Goal: Task Accomplishment & Management: Manage account settings

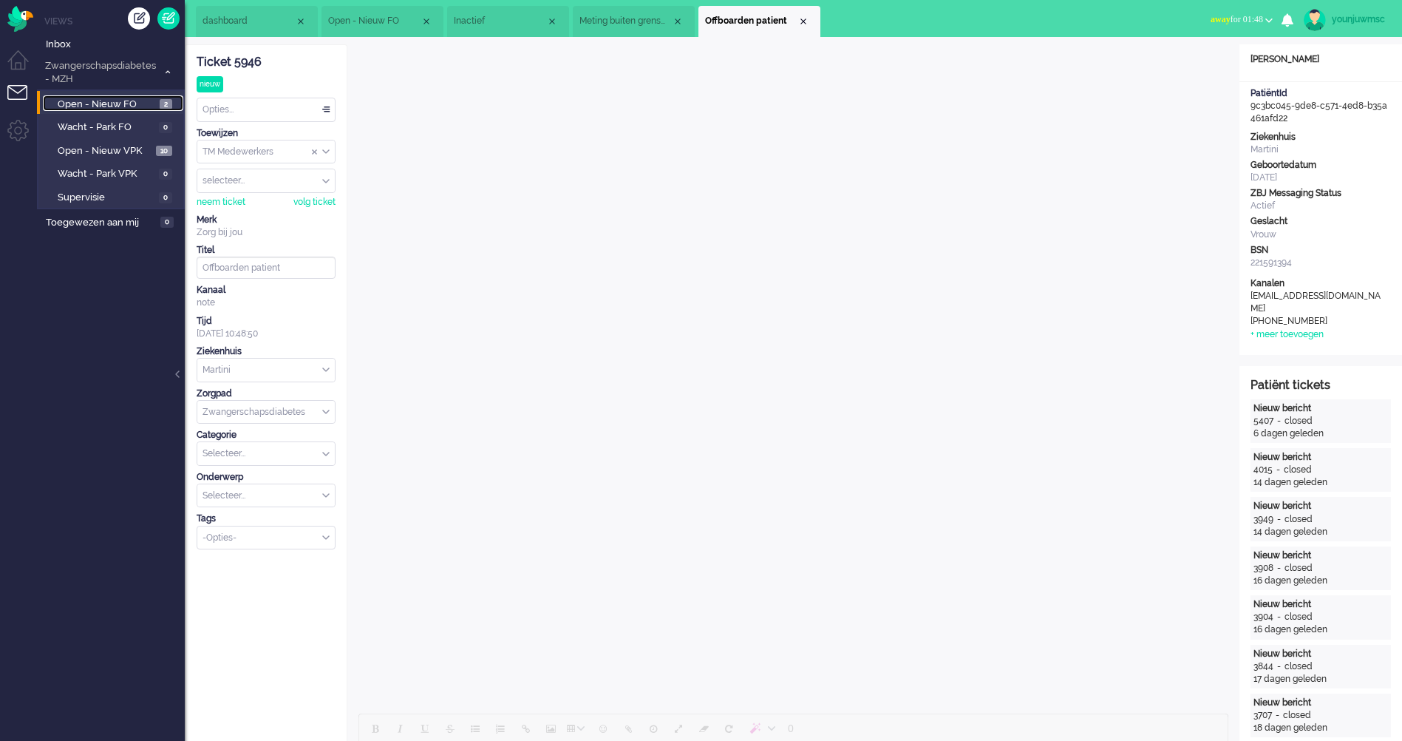
click at [106, 95] on link "Open - Nieuw FO 2" at bounding box center [113, 103] width 140 height 16
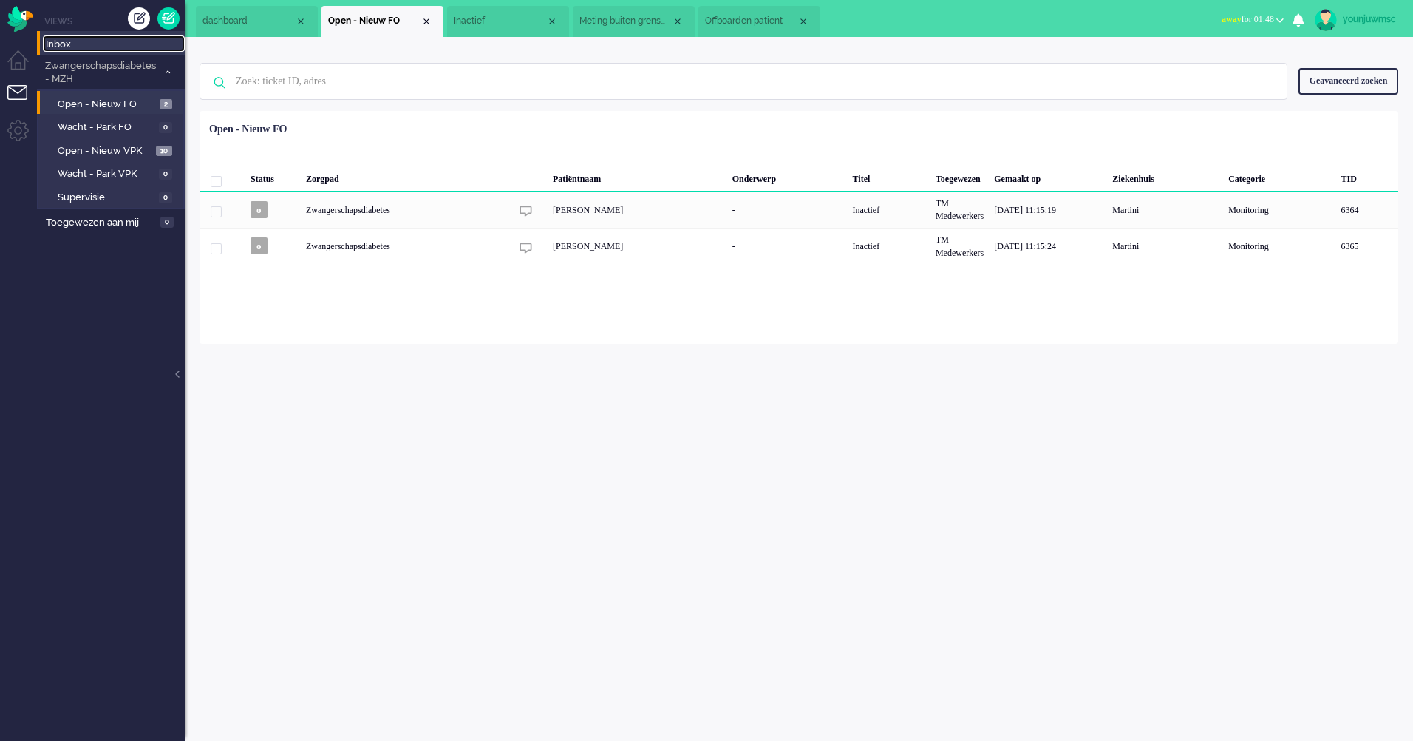
click at [61, 44] on span "Inbox" at bounding box center [115, 45] width 139 height 14
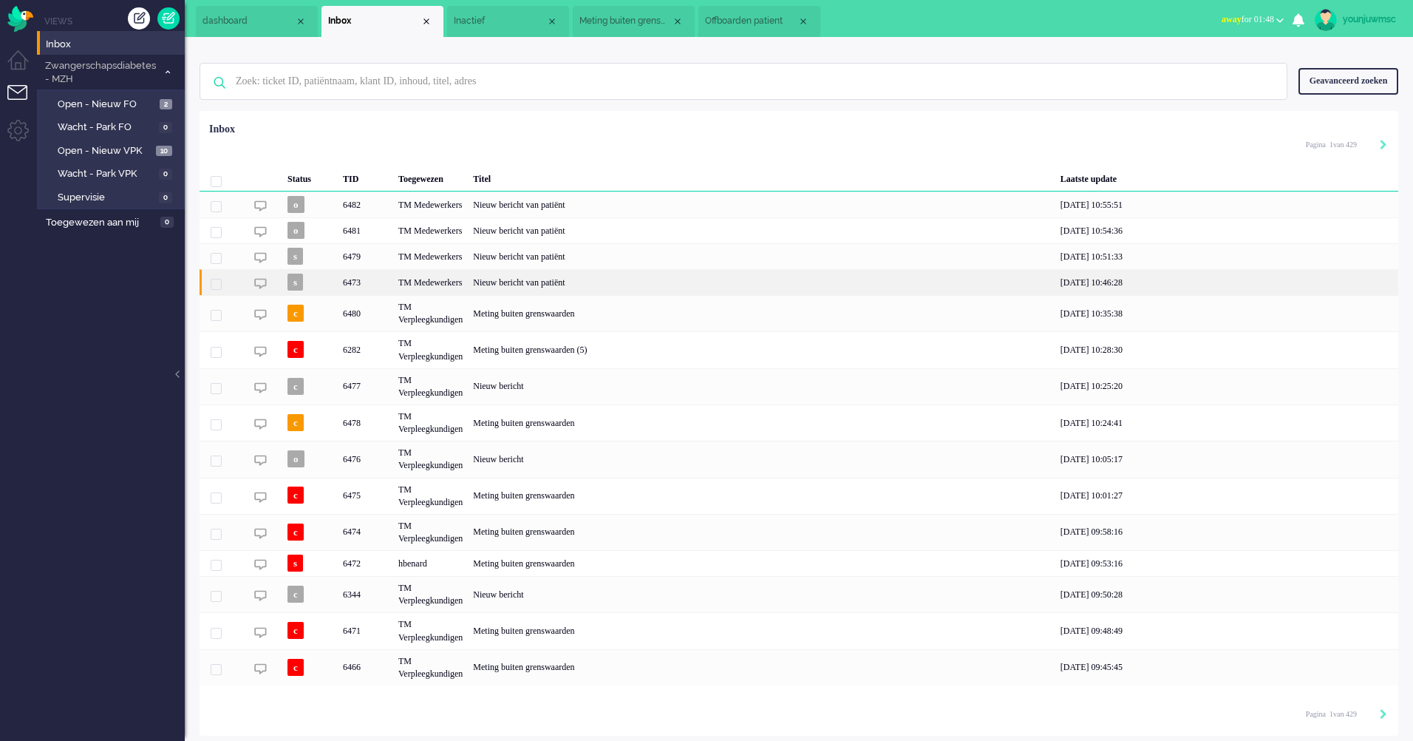
click at [554, 282] on div "Nieuw bericht van patiënt" at bounding box center [762, 282] width 588 height 26
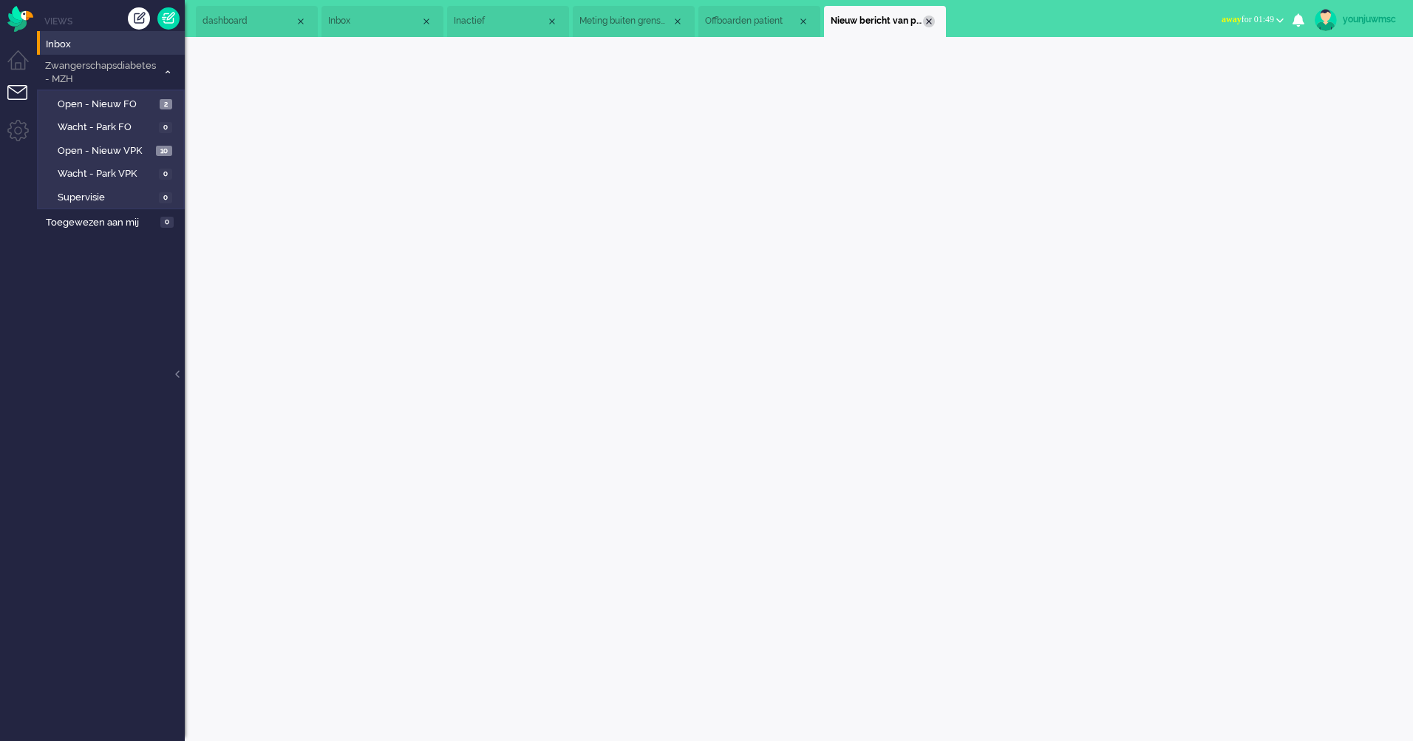
click at [929, 23] on div "Close tab" at bounding box center [929, 22] width 12 height 12
click at [733, 18] on span "Offboarden patient" at bounding box center [751, 21] width 92 height 13
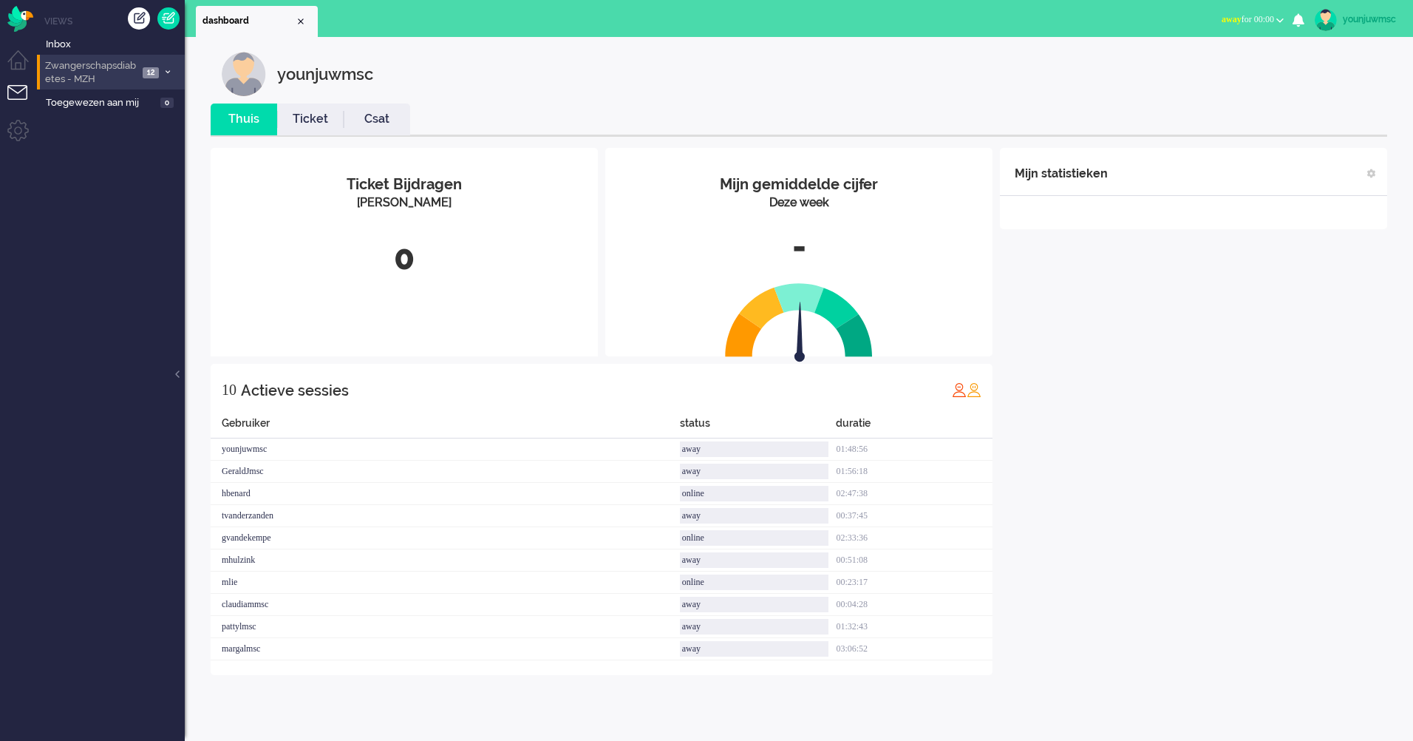
click at [93, 69] on span "Zwangerschapsdiabetes - MZH" at bounding box center [90, 72] width 95 height 27
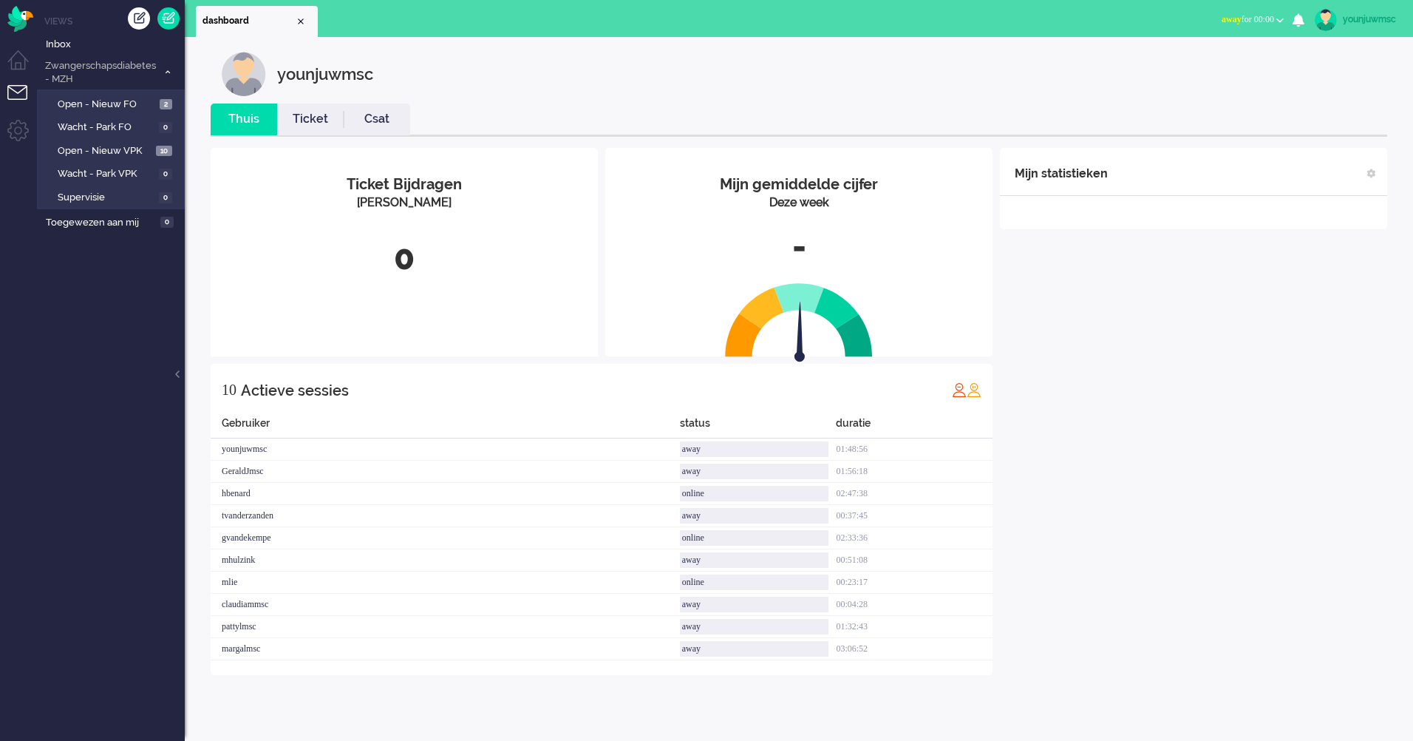
click at [55, 27] on ul "Views Inbox Zwangerschapsdiabetes - MZH 12 Open - Nieuw FO 2 Wacht - Park FO 0 …" at bounding box center [111, 370] width 148 height 741
click at [65, 23] on li "Views" at bounding box center [114, 21] width 140 height 13
click at [62, 38] on span "Inbox" at bounding box center [115, 45] width 139 height 14
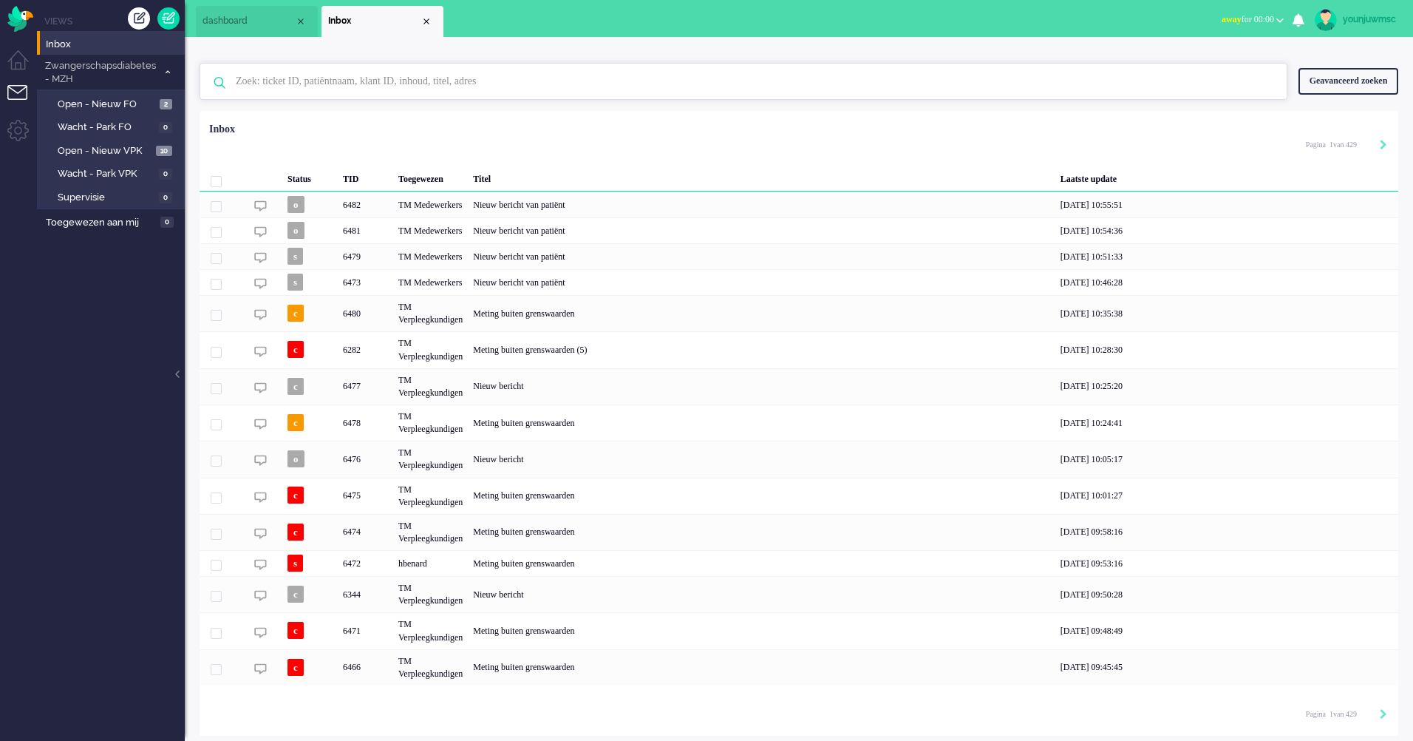
click at [305, 81] on input "text" at bounding box center [746, 81] width 1042 height 35
click at [386, 88] on input "text" at bounding box center [746, 81] width 1042 height 35
drag, startPoint x: 364, startPoint y: 95, endPoint x: 370, endPoint y: 87, distance: 9.6
click at [366, 92] on input "text" at bounding box center [746, 81] width 1042 height 35
paste input "08668027"
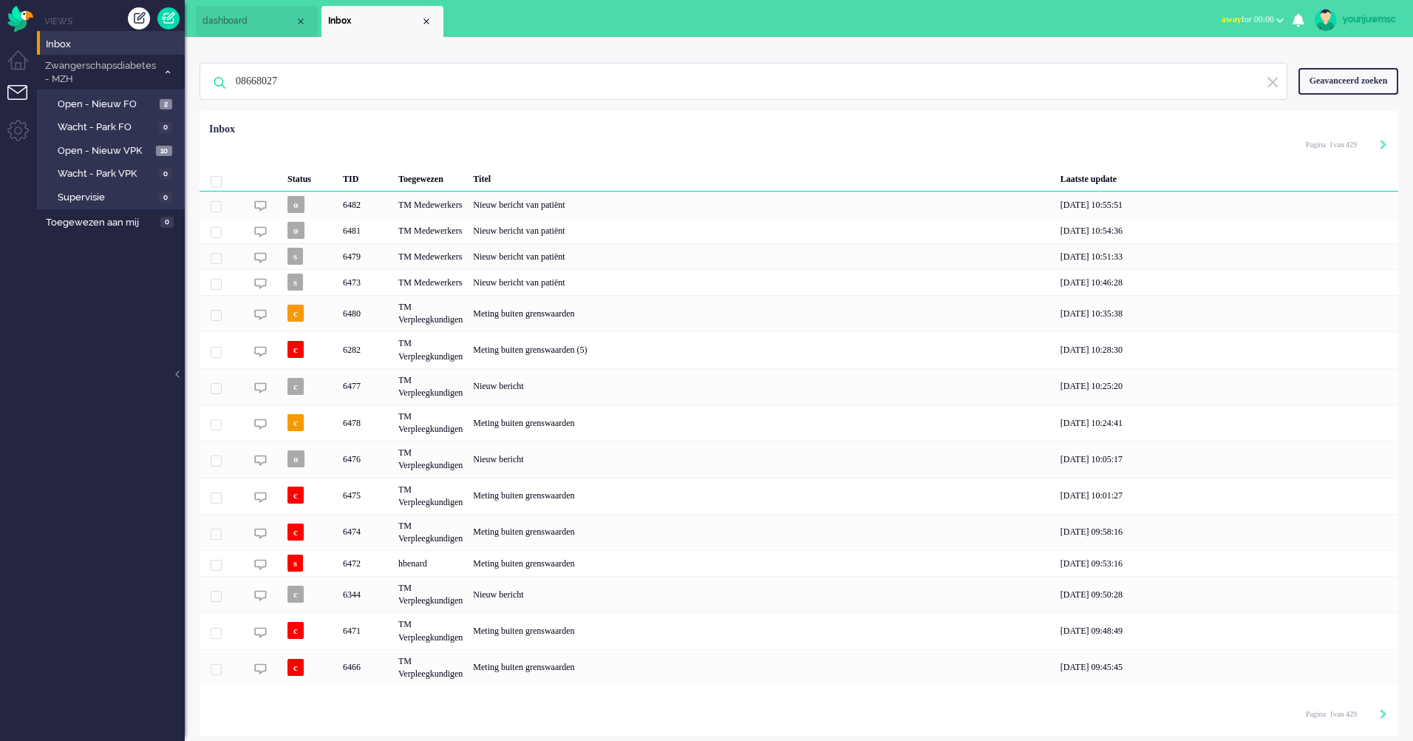
click at [406, 143] on div "Geselecteerd 0 Set Status: open pending holding solved Verwijder Selecteer... U…" at bounding box center [799, 147] width 1199 height 29
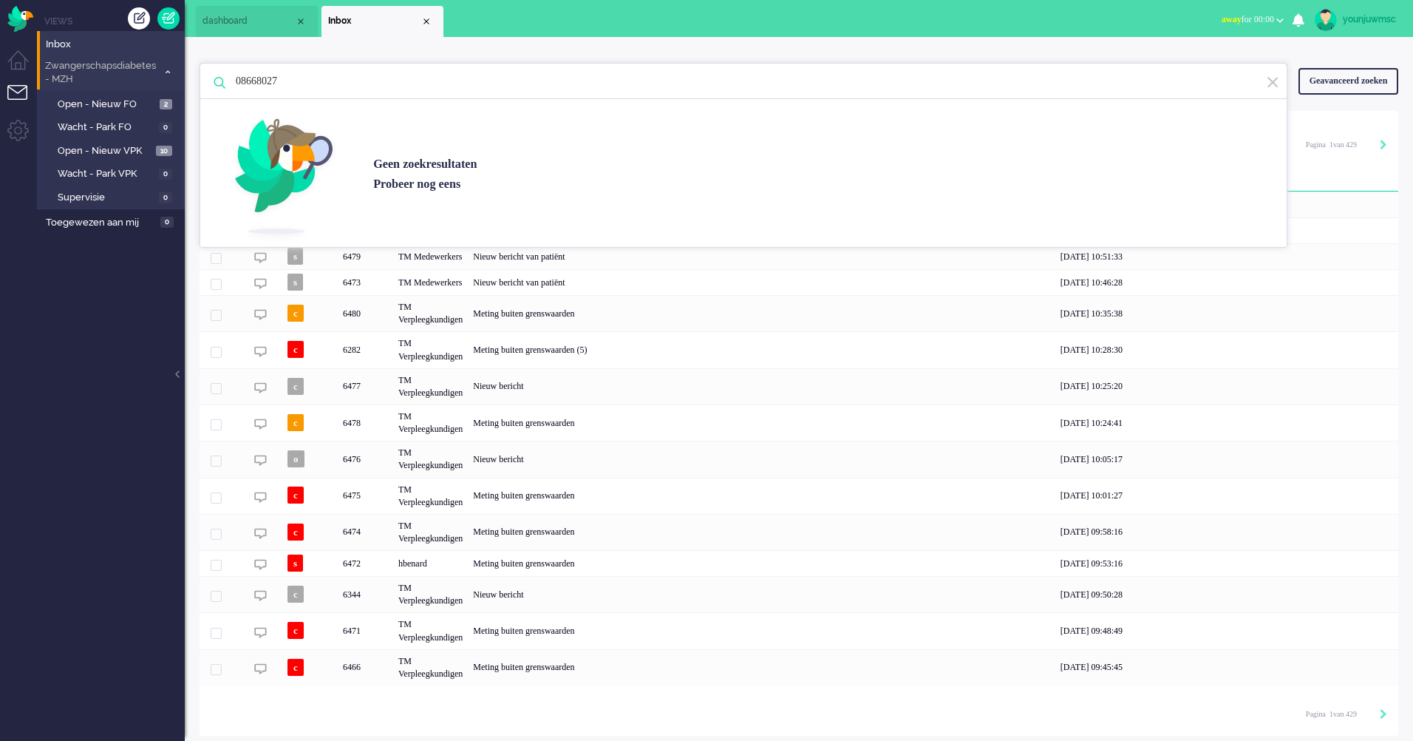
drag, startPoint x: 353, startPoint y: 91, endPoint x: 179, endPoint y: 83, distance: 174.6
click at [181, 84] on div "Thuis Dashboard Meldingen Volgen Kennisbank release_2.1.2 Views Inbox Zwangersc…" at bounding box center [706, 370] width 1413 height 741
type input "edens"
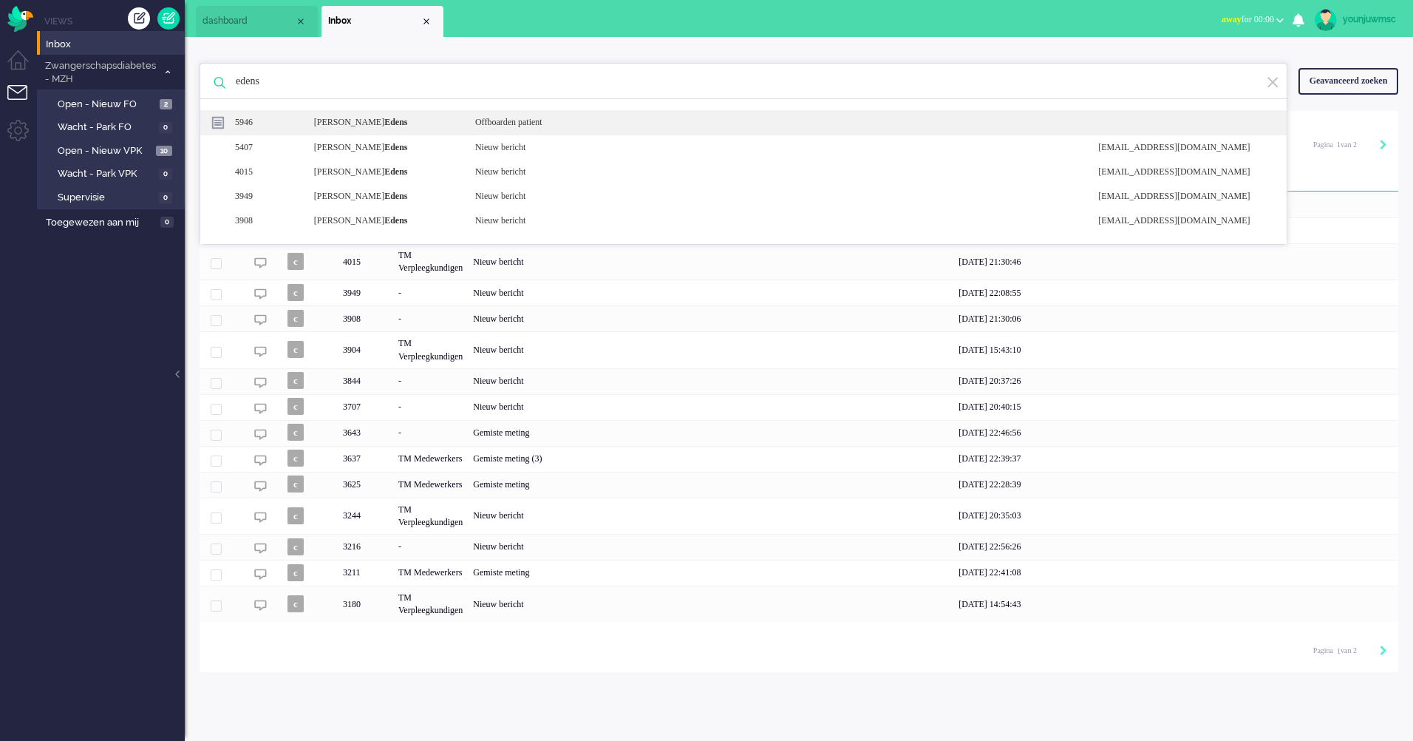
click at [384, 127] on b "Edens" at bounding box center [395, 122] width 23 height 10
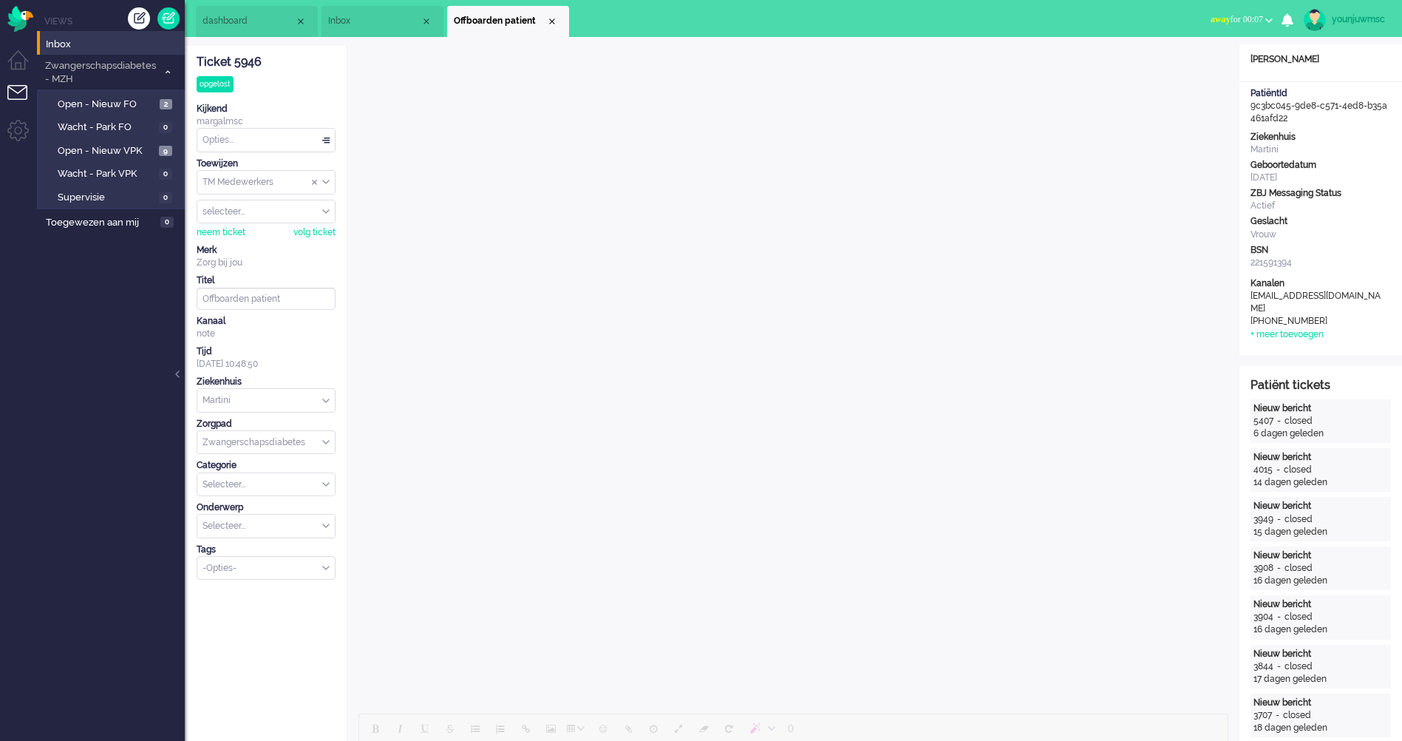
click at [548, 29] on li "Offboarden patient" at bounding box center [508, 21] width 122 height 31
click at [106, 105] on span "Open - Nieuw FO" at bounding box center [107, 105] width 98 height 14
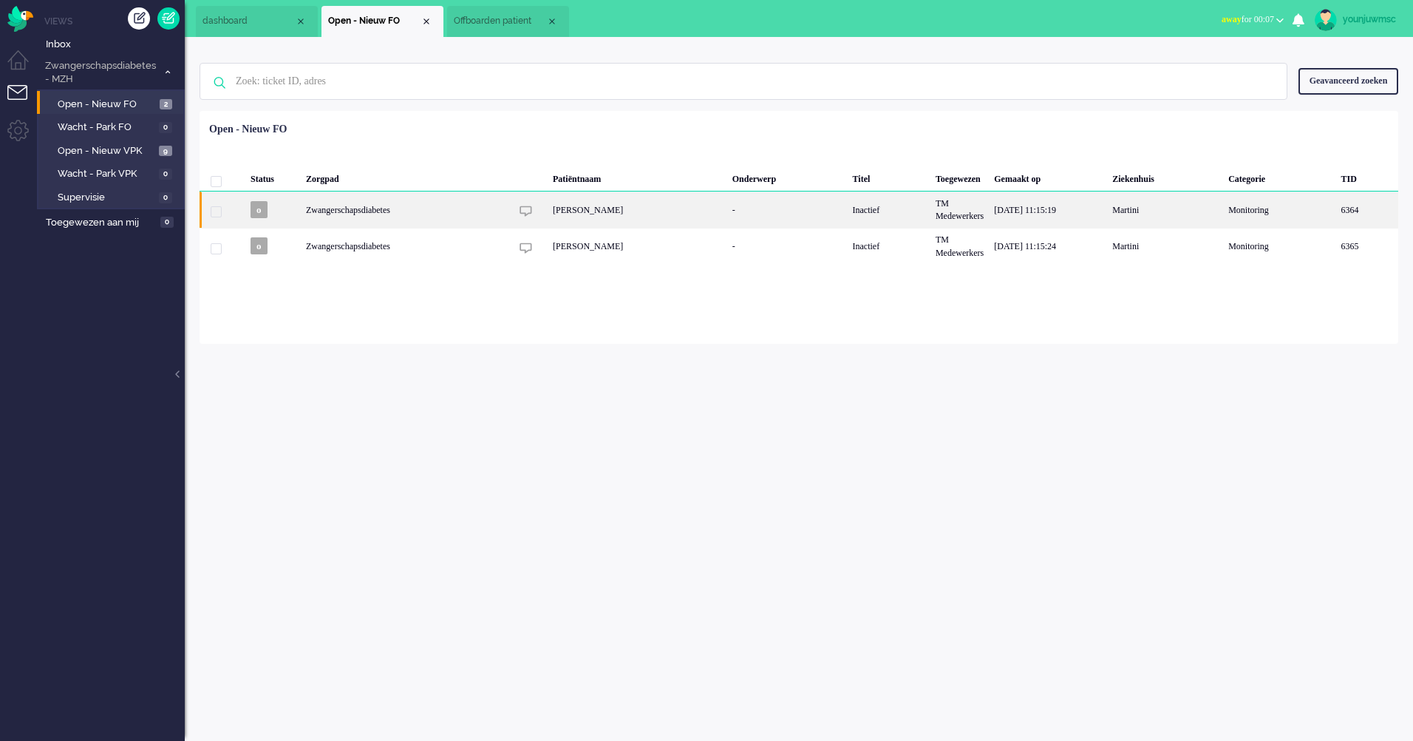
click at [598, 206] on div "[PERSON_NAME]" at bounding box center [638, 209] width 180 height 36
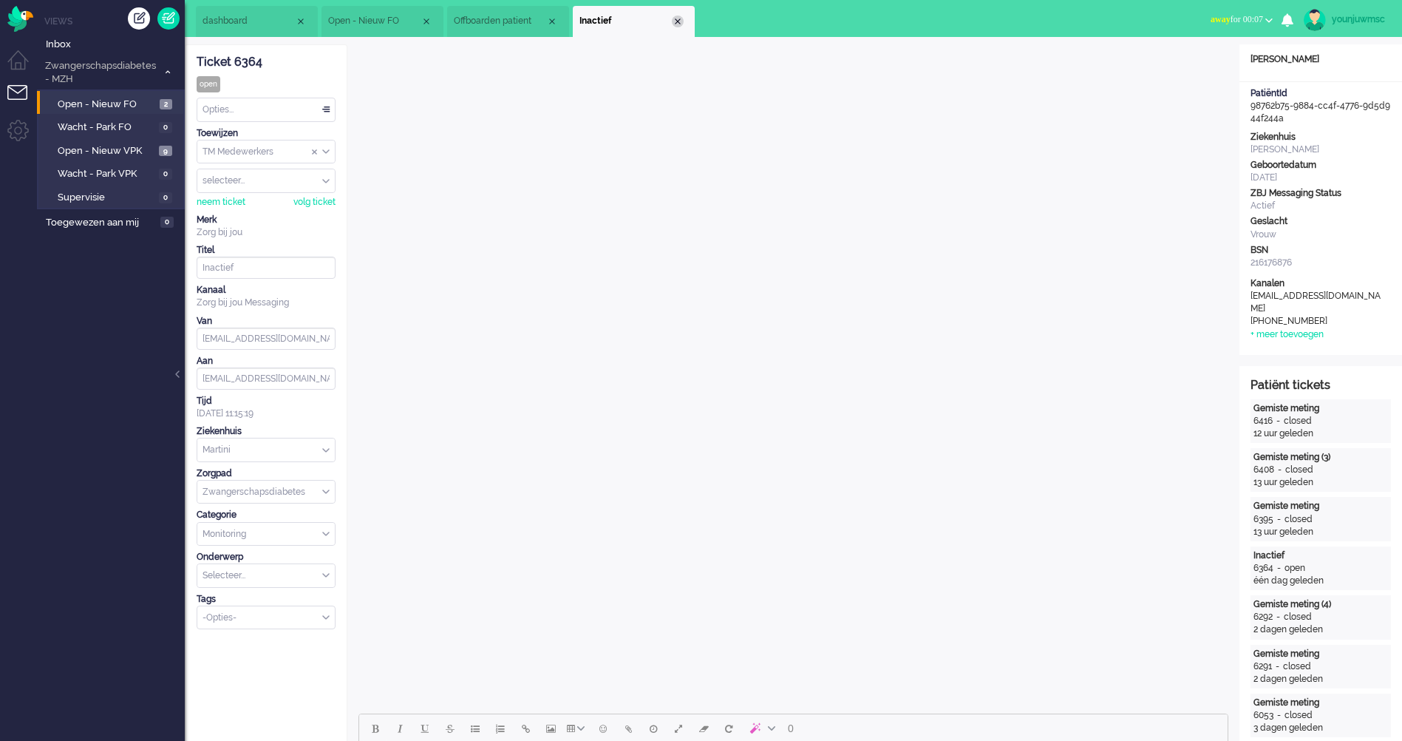
click at [682, 18] on li "Inactief" at bounding box center [634, 21] width 122 height 31
click at [682, 17] on div "Close tab" at bounding box center [678, 22] width 12 height 12
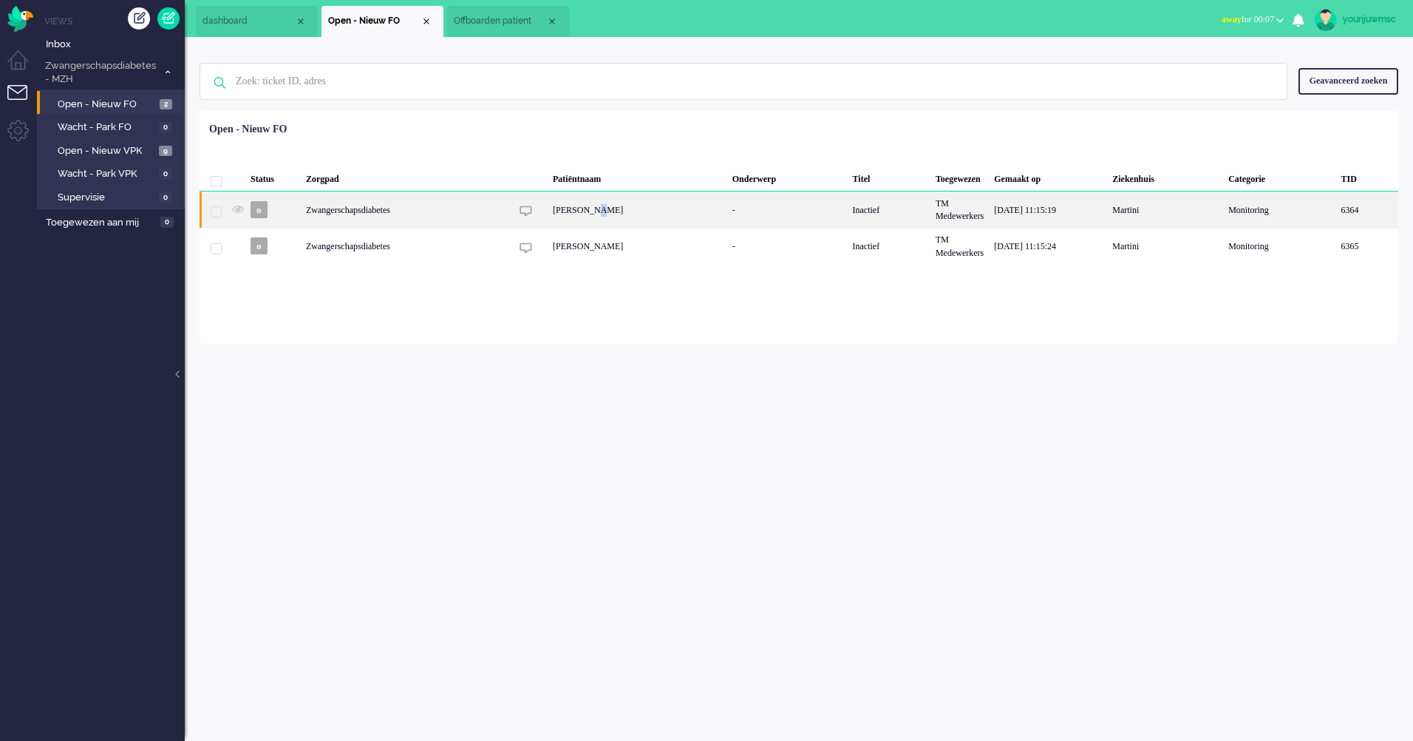
click at [595, 216] on div "[PERSON_NAME]" at bounding box center [638, 209] width 180 height 36
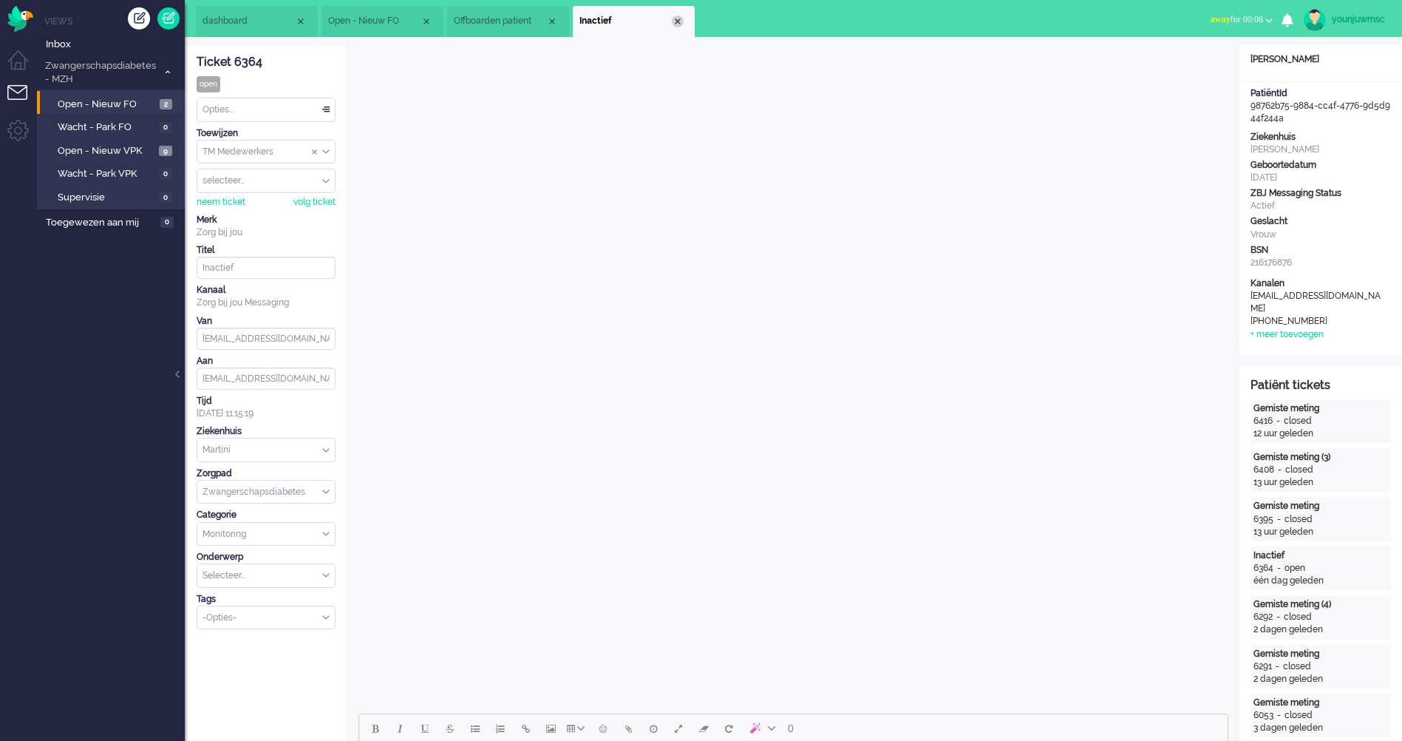
click at [676, 21] on div "Close tab" at bounding box center [678, 22] width 12 height 12
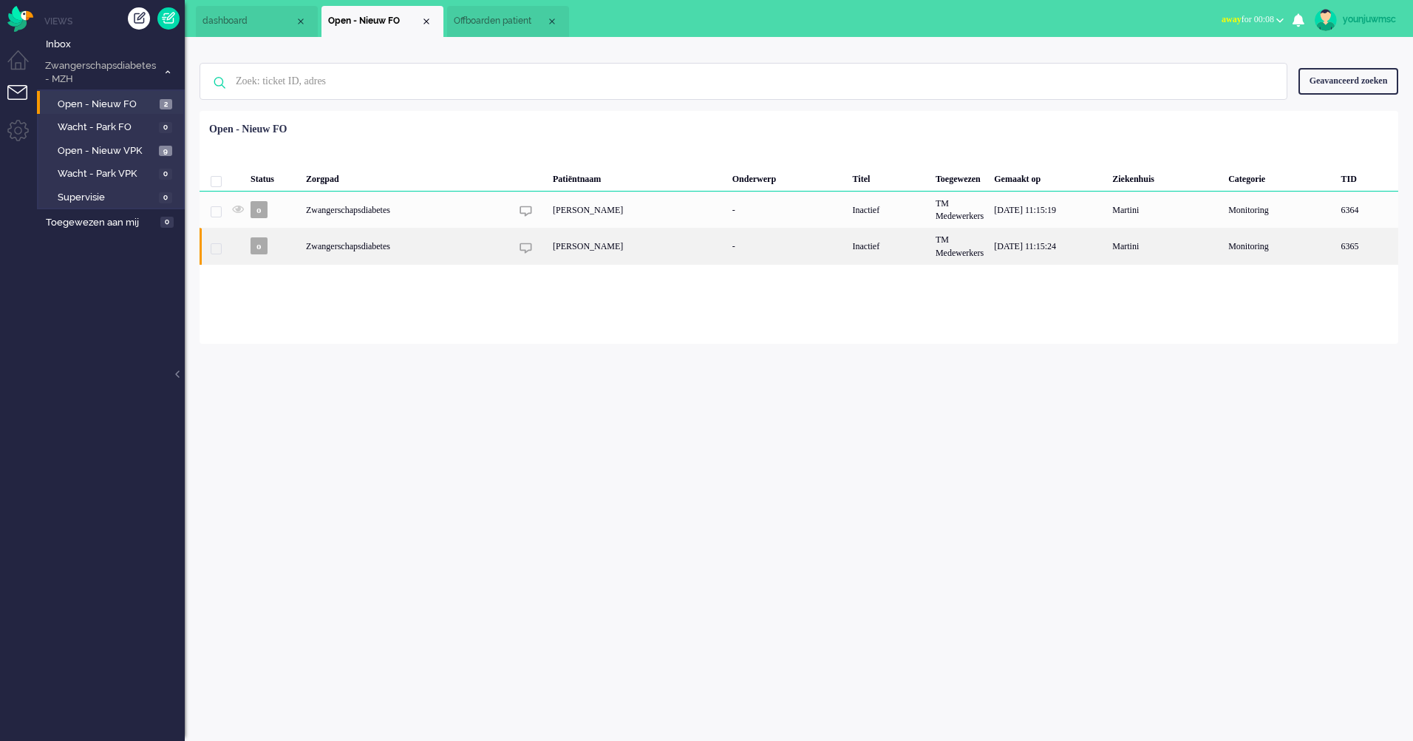
click at [848, 248] on div "Zwangerschapsdiabetes" at bounding box center [889, 246] width 83 height 36
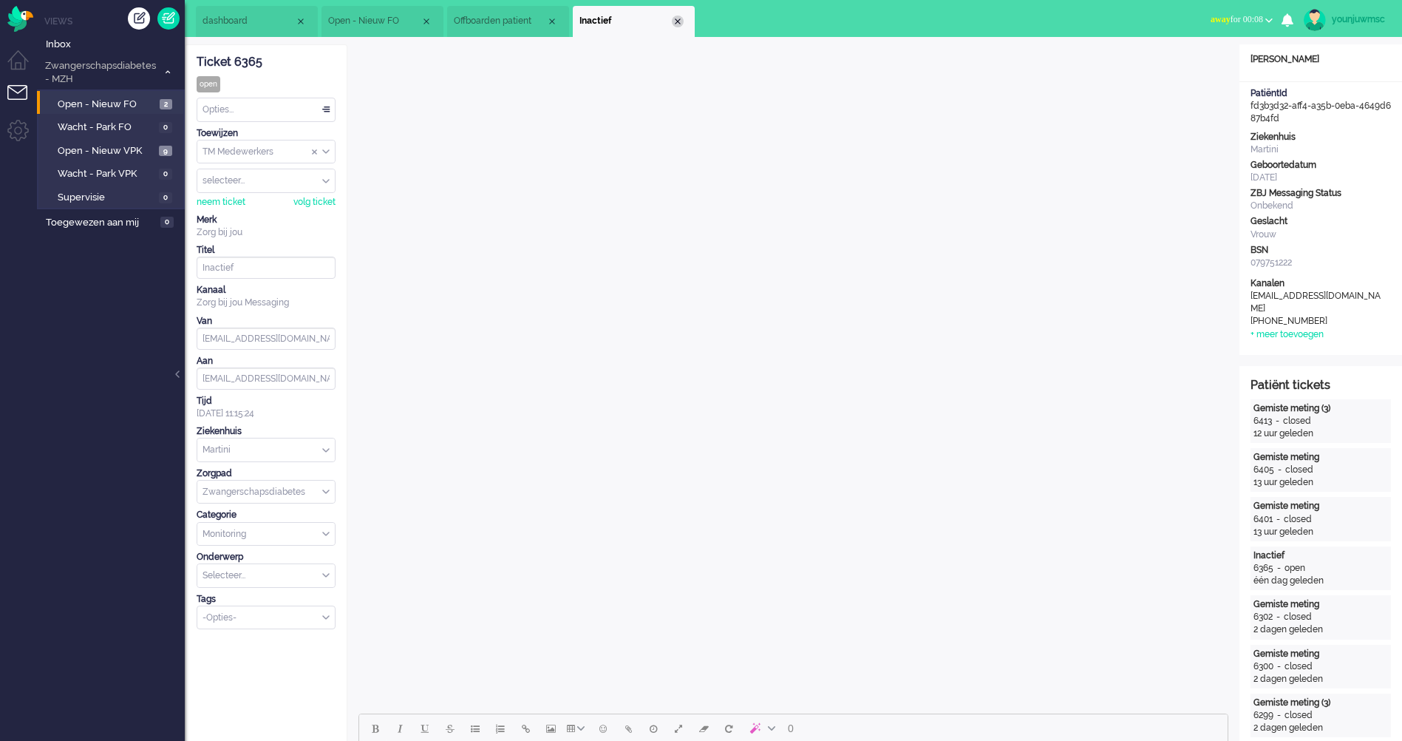
click at [678, 24] on div "Close tab" at bounding box center [678, 22] width 12 height 12
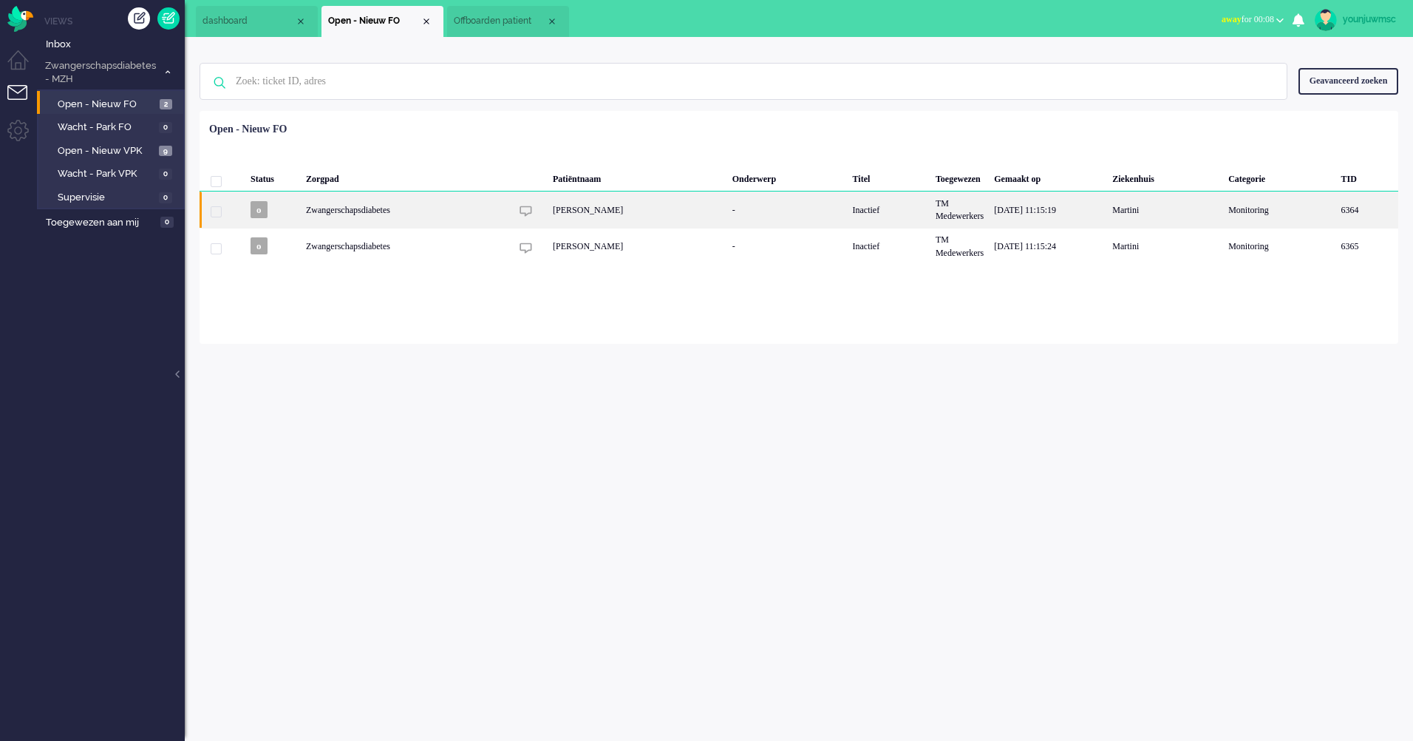
click at [572, 220] on div "[PERSON_NAME]" at bounding box center [638, 209] width 180 height 36
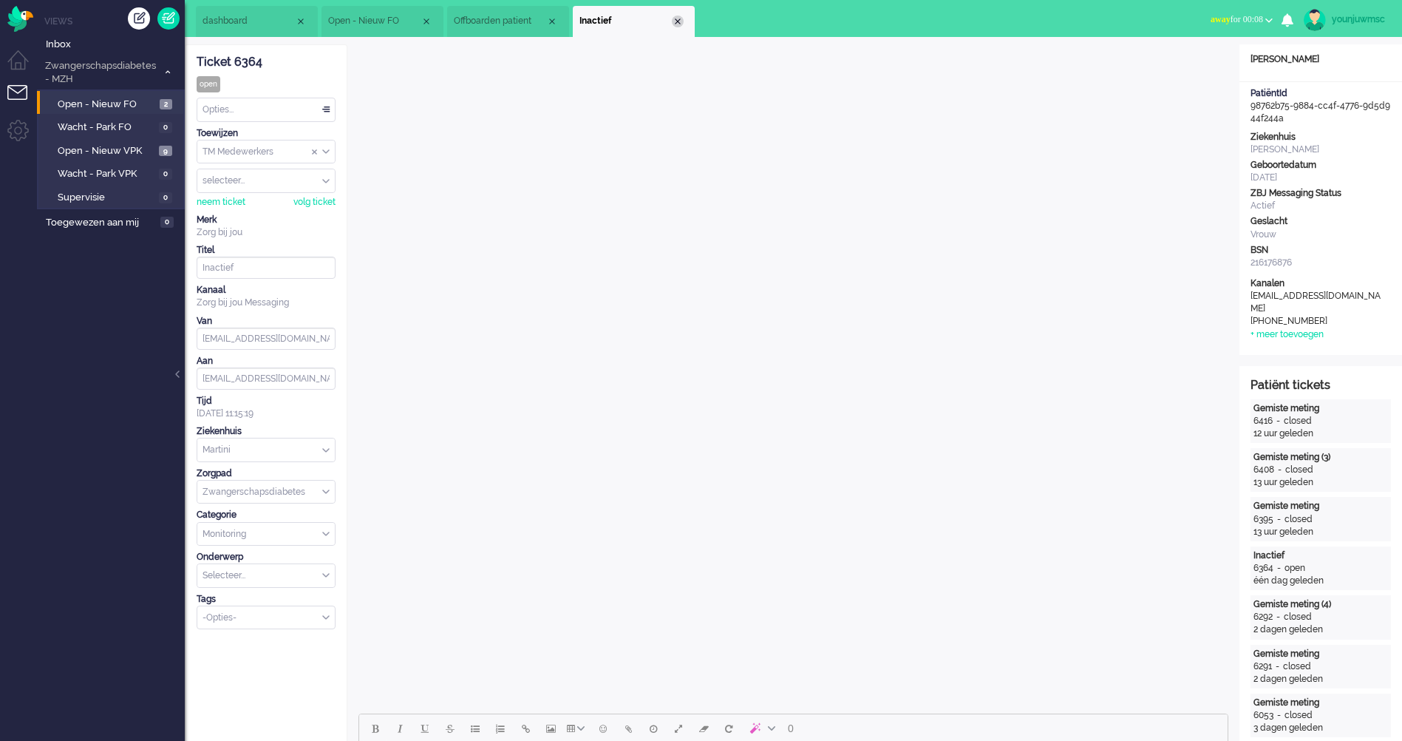
click at [674, 21] on div "Close tab" at bounding box center [678, 22] width 12 height 12
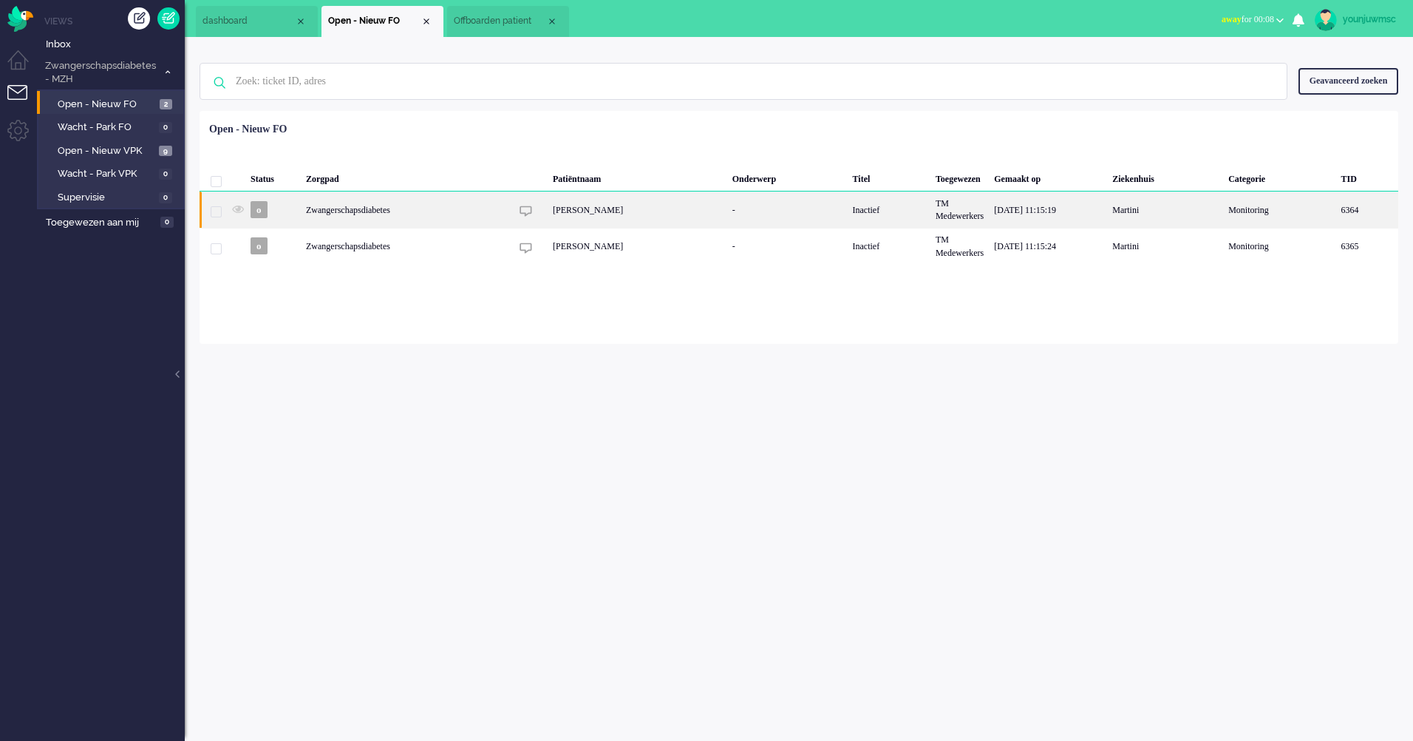
click at [848, 225] on div "Zwangerschapsdiabetes" at bounding box center [889, 209] width 83 height 36
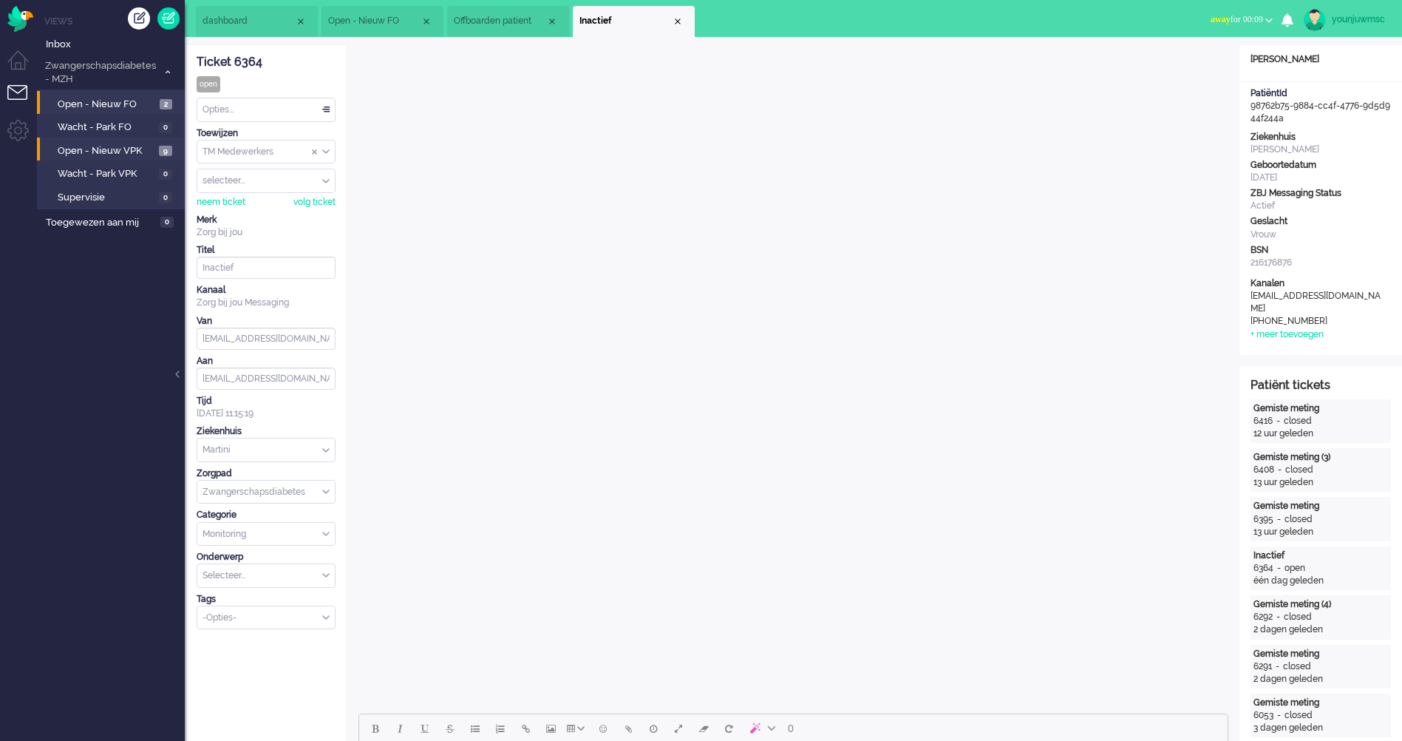
click at [82, 159] on li "Open - Nieuw VPK 9" at bounding box center [110, 149] width 146 height 24
click at [92, 149] on span "Open - Nieuw VPK" at bounding box center [107, 151] width 98 height 14
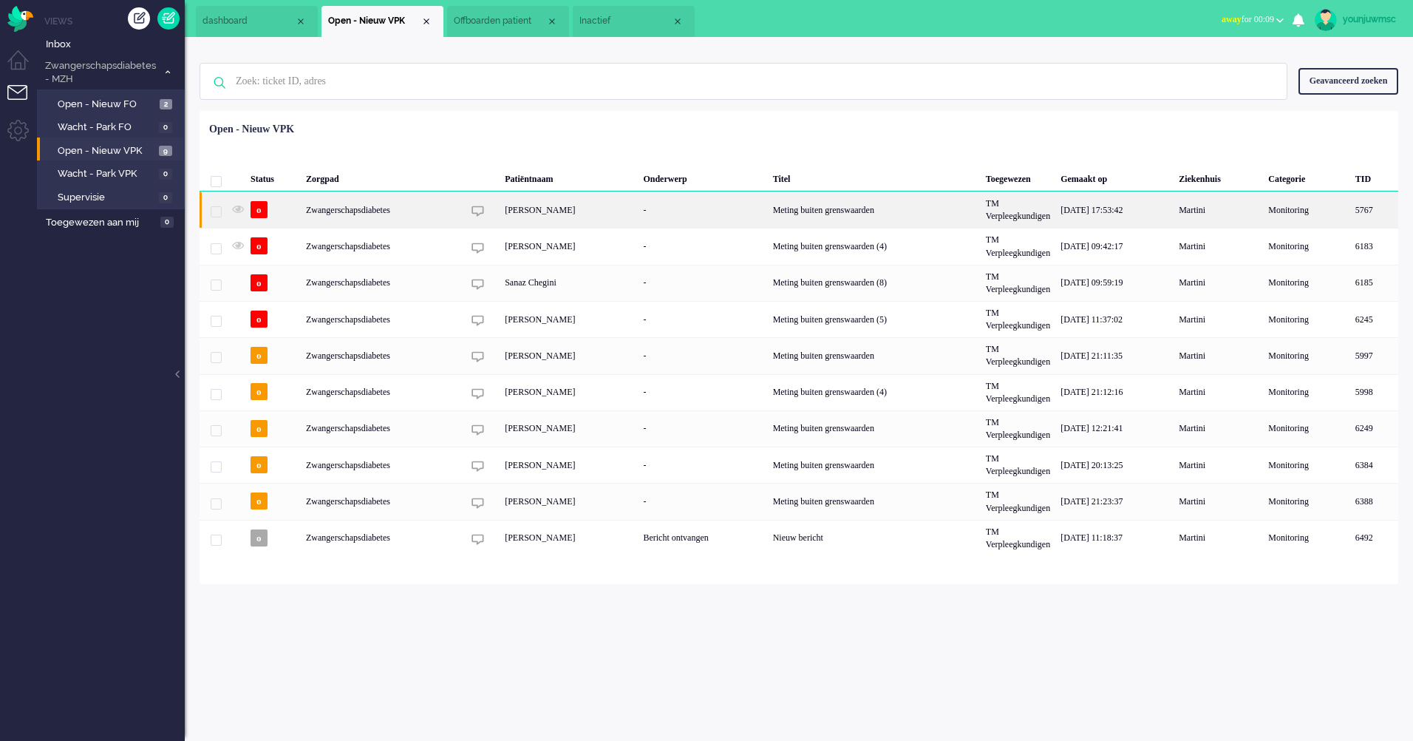
click at [546, 208] on div "[PERSON_NAME]" at bounding box center [569, 209] width 138 height 36
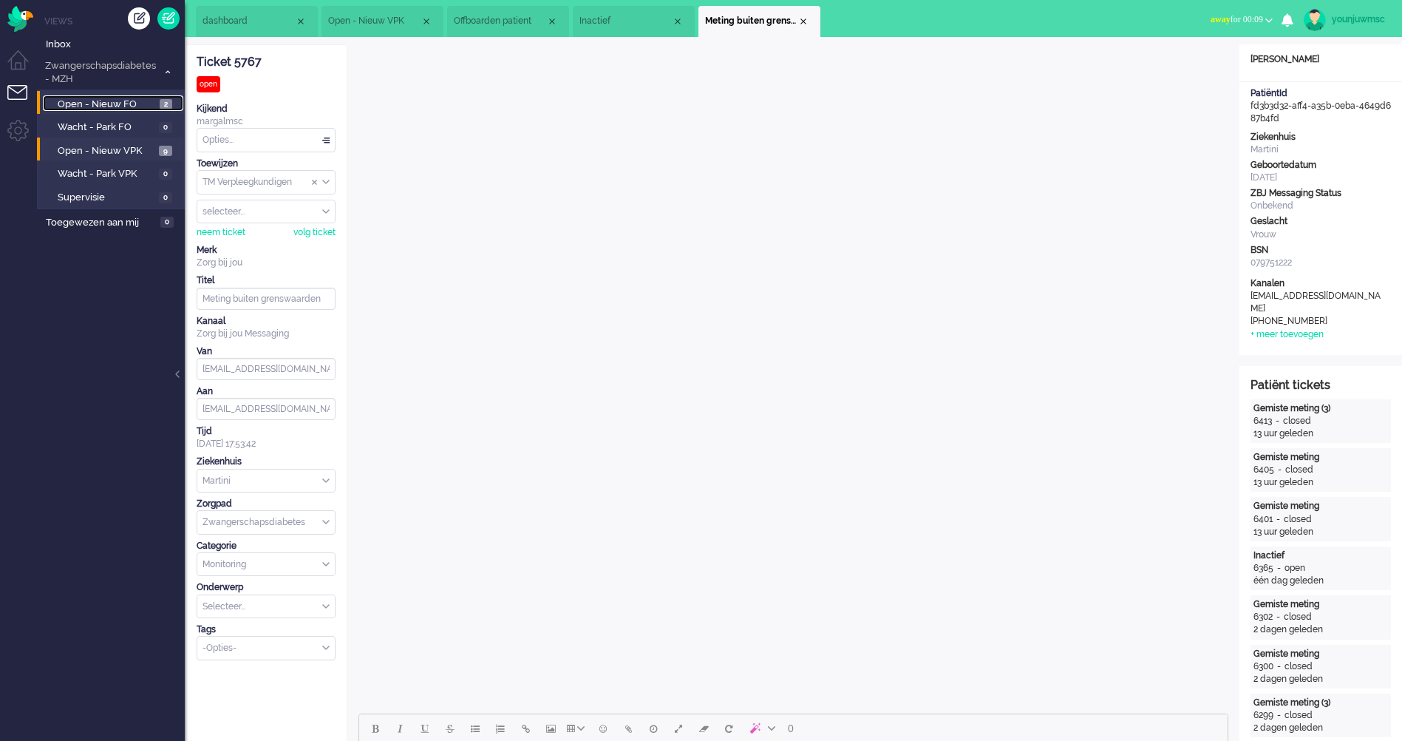
click at [92, 101] on span "Open - Nieuw FO" at bounding box center [107, 105] width 98 height 14
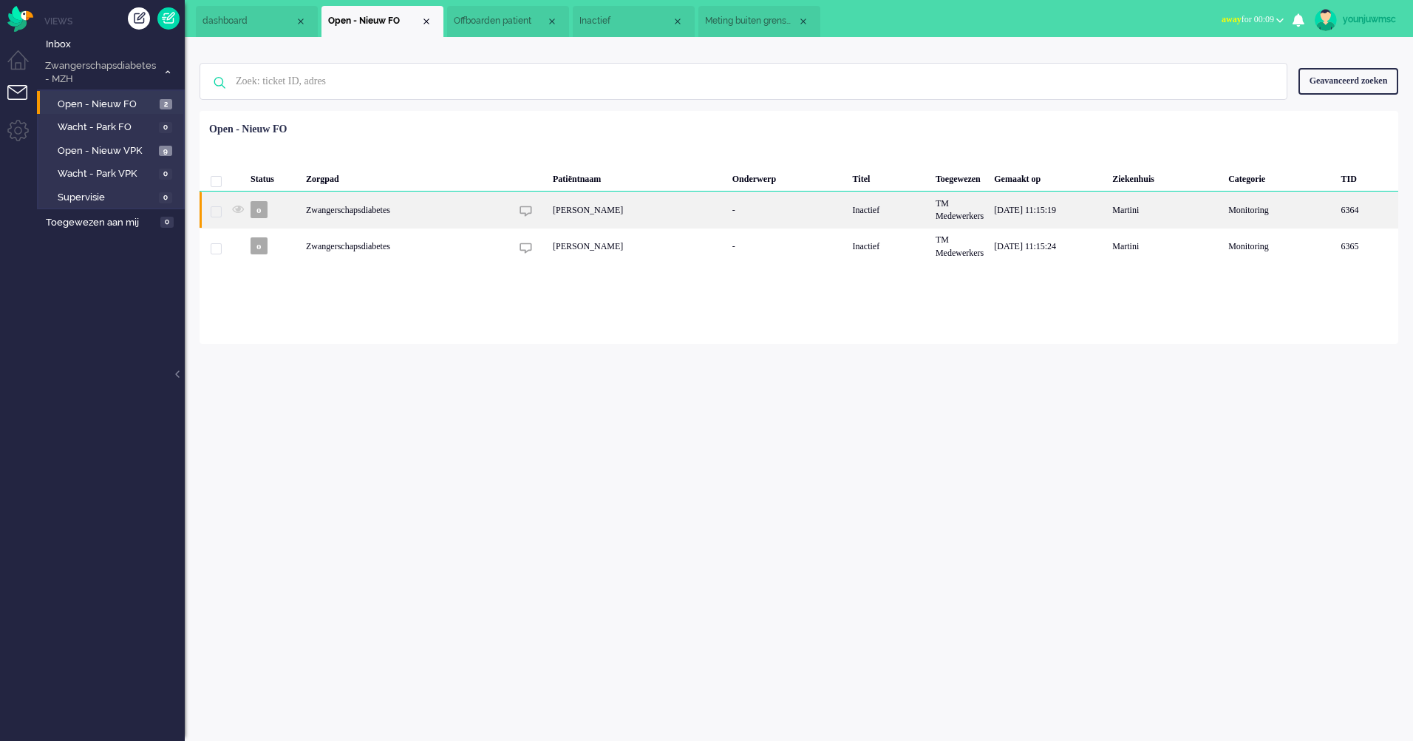
click at [600, 208] on div "[PERSON_NAME]" at bounding box center [638, 209] width 180 height 36
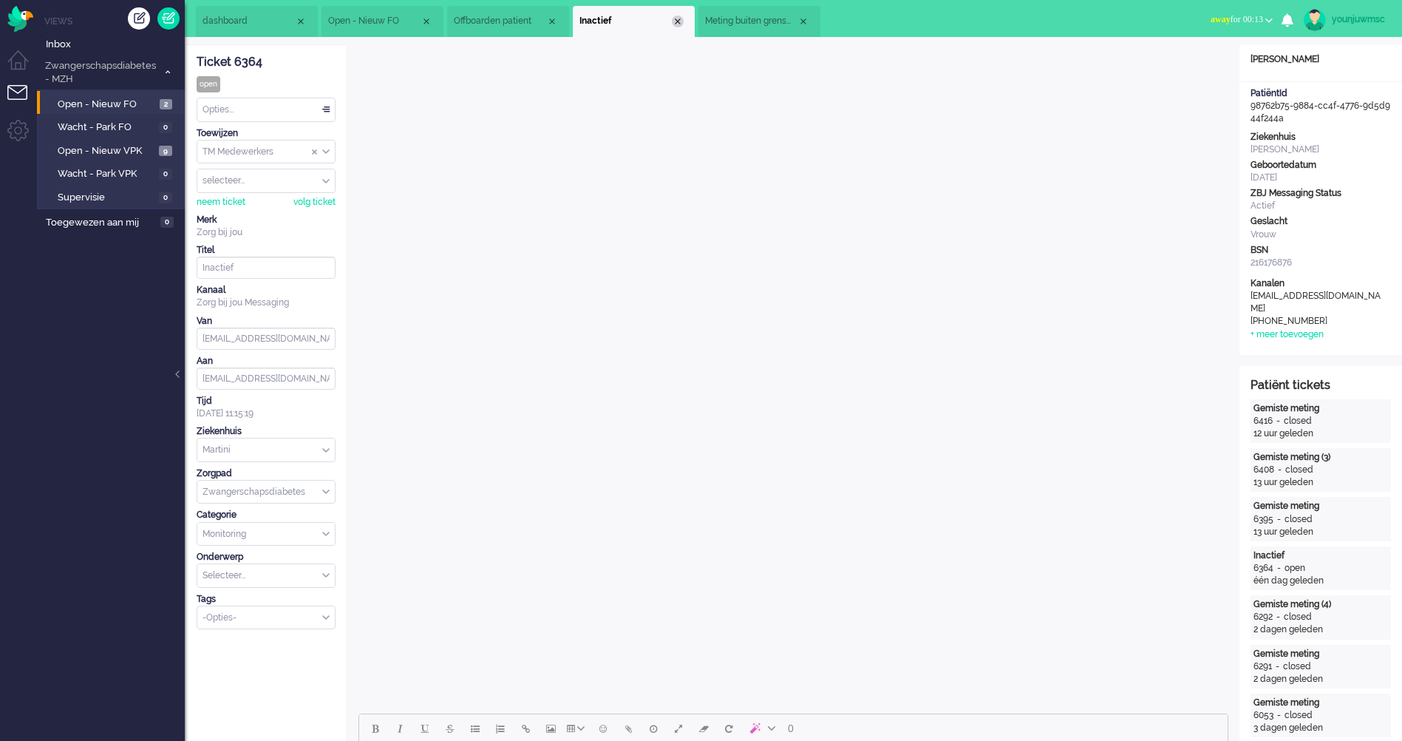
click at [678, 23] on div "Close tab" at bounding box center [678, 22] width 12 height 12
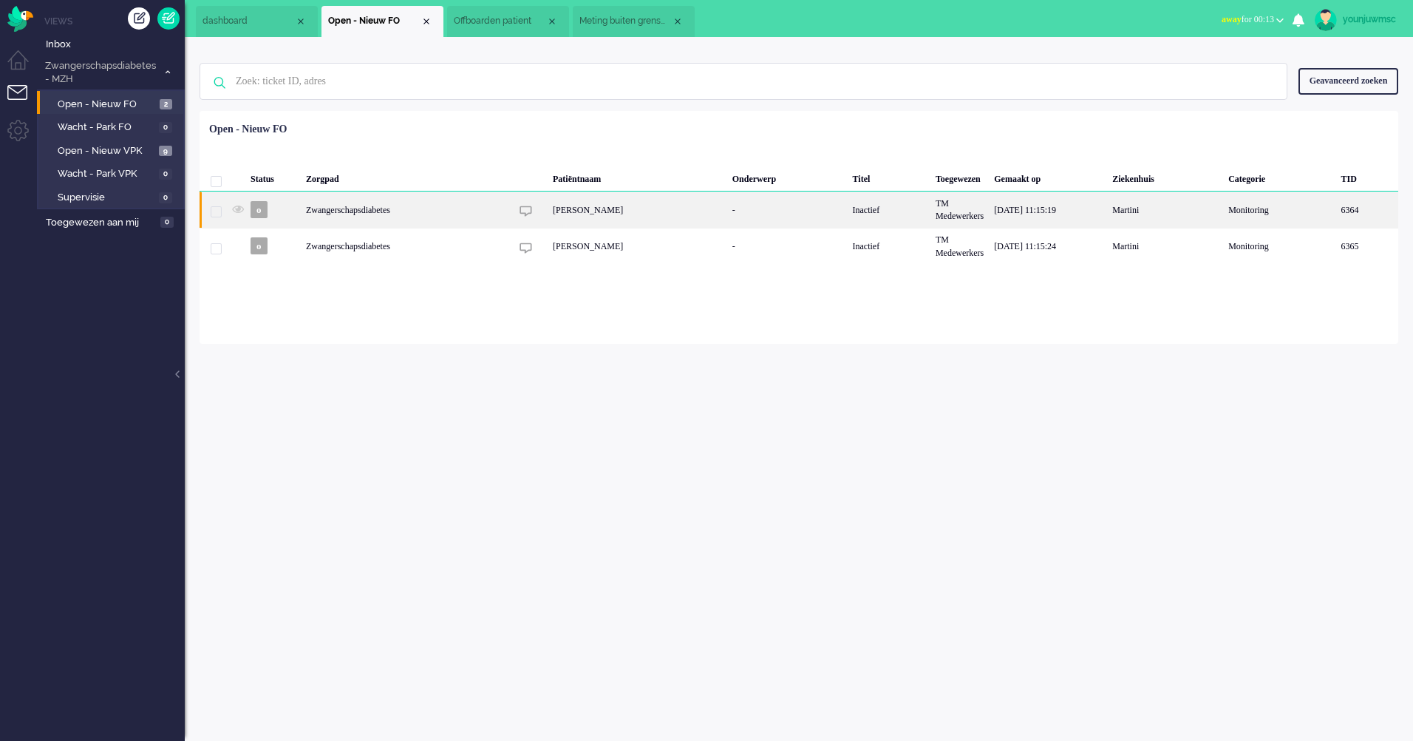
click at [586, 217] on div "[PERSON_NAME]" at bounding box center [638, 209] width 180 height 36
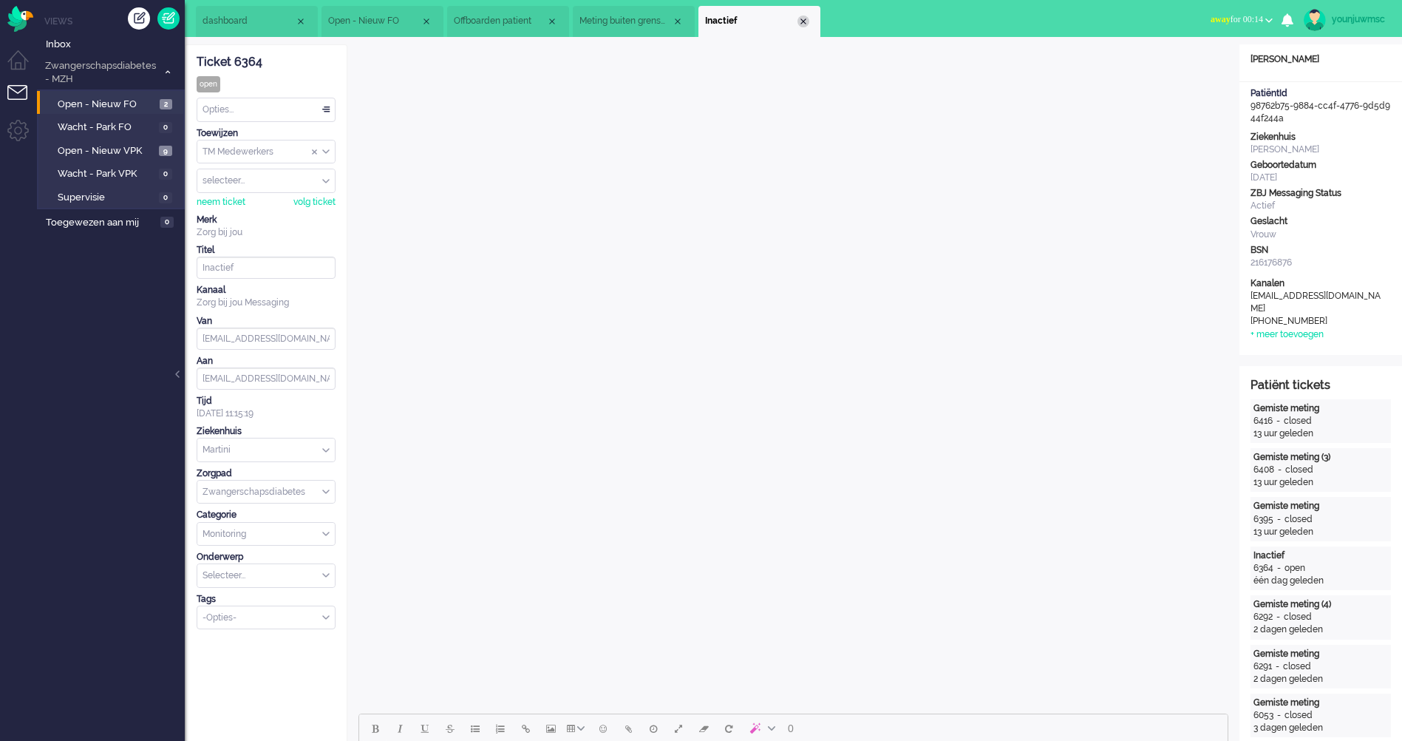
click at [803, 25] on div "Close tab" at bounding box center [803, 22] width 12 height 12
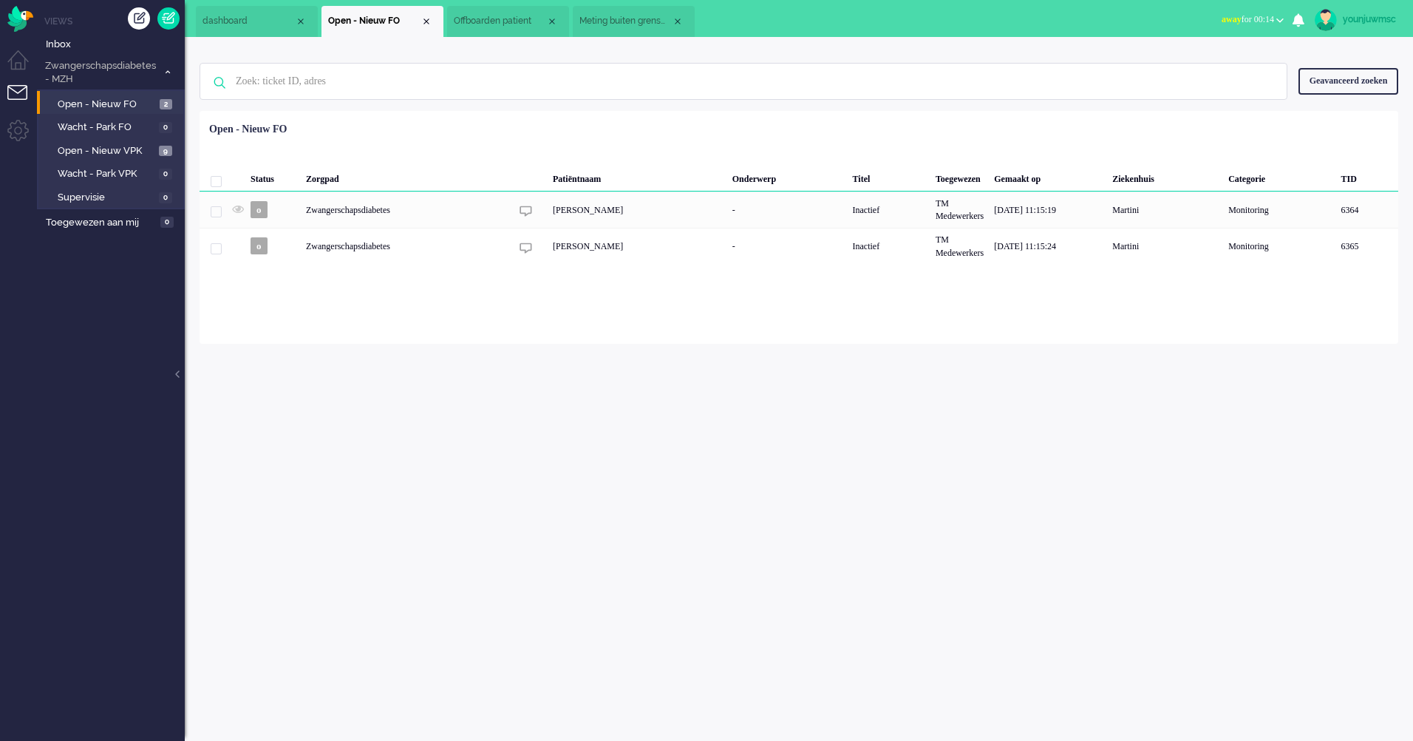
click at [603, 356] on div "younjuwmsc Thuis Ticket Csat Mijn gemiddelde cijfer Deze week - Ticket Bijdrage…" at bounding box center [799, 389] width 1228 height 704
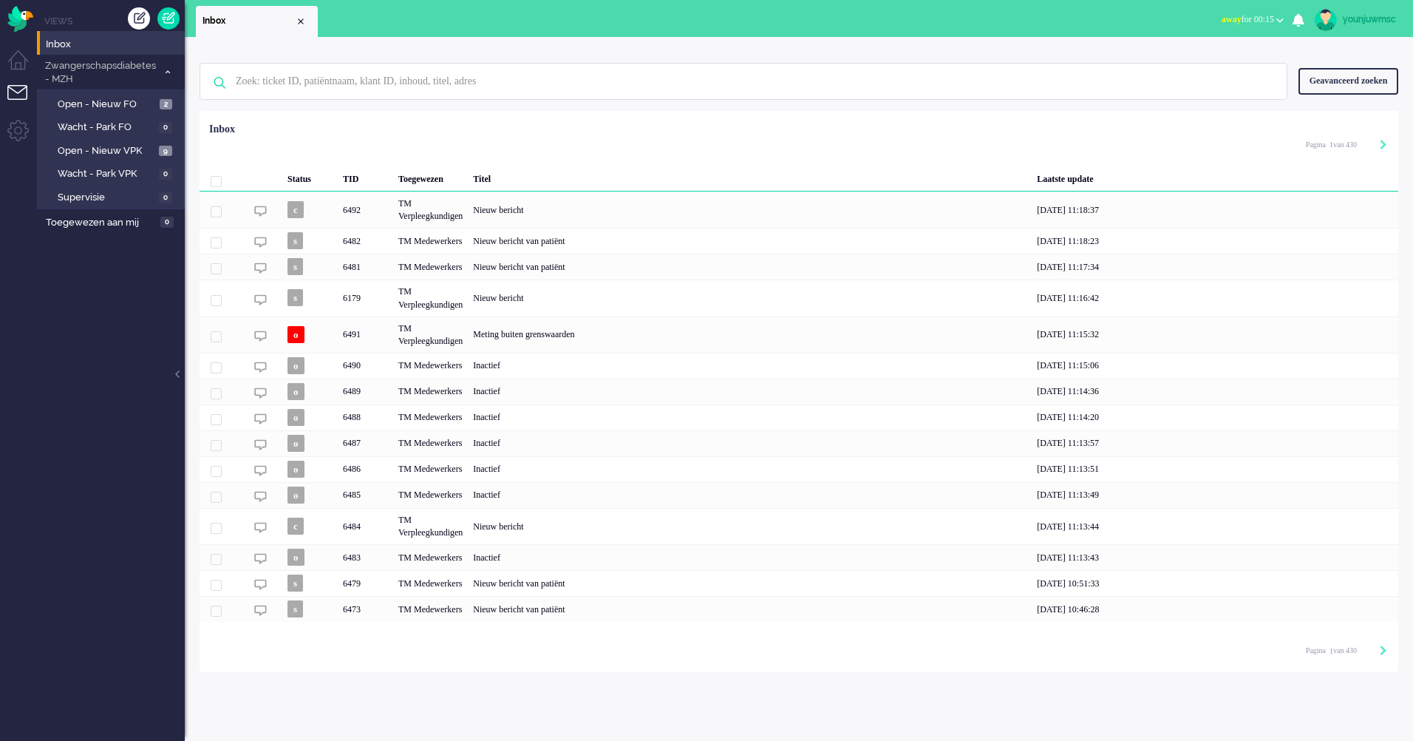
click at [109, 100] on span "Open - Nieuw FO" at bounding box center [107, 105] width 98 height 14
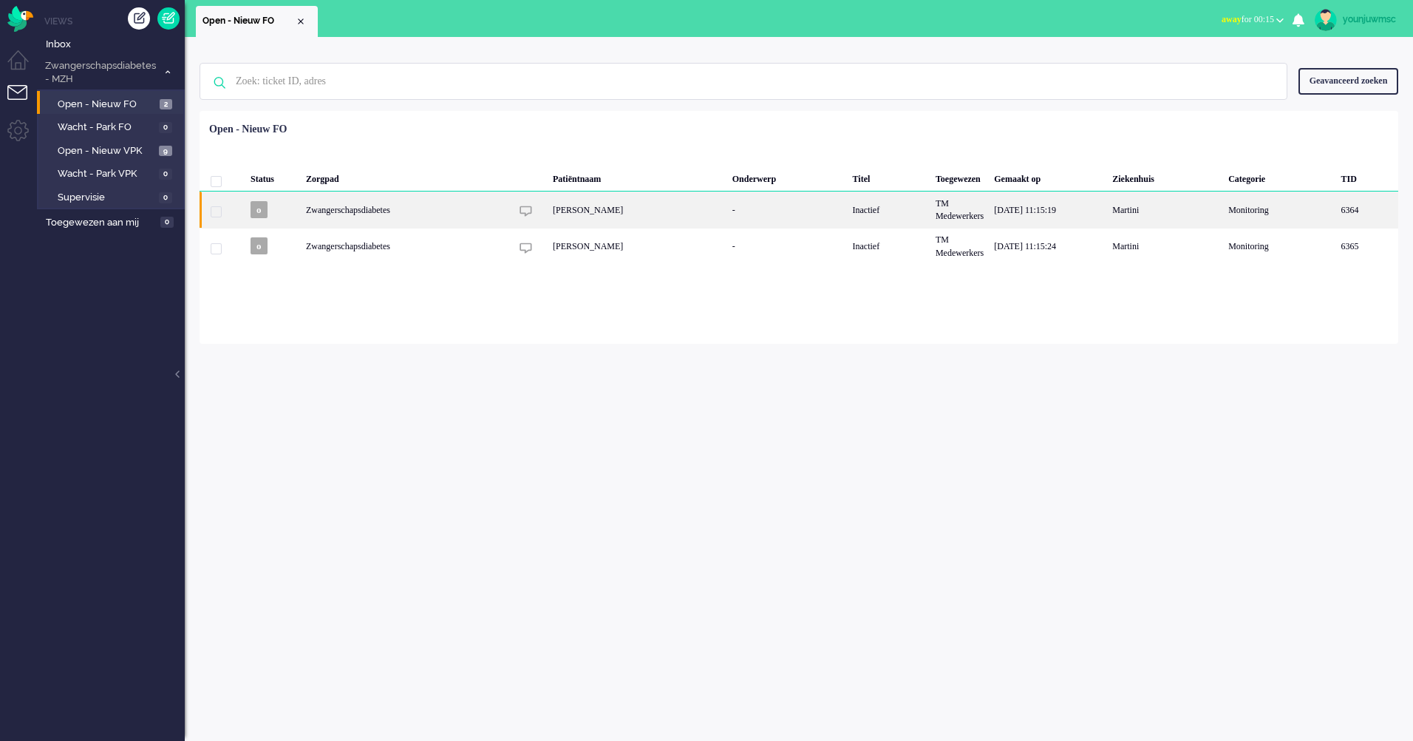
click at [637, 212] on div "[PERSON_NAME]" at bounding box center [638, 209] width 180 height 36
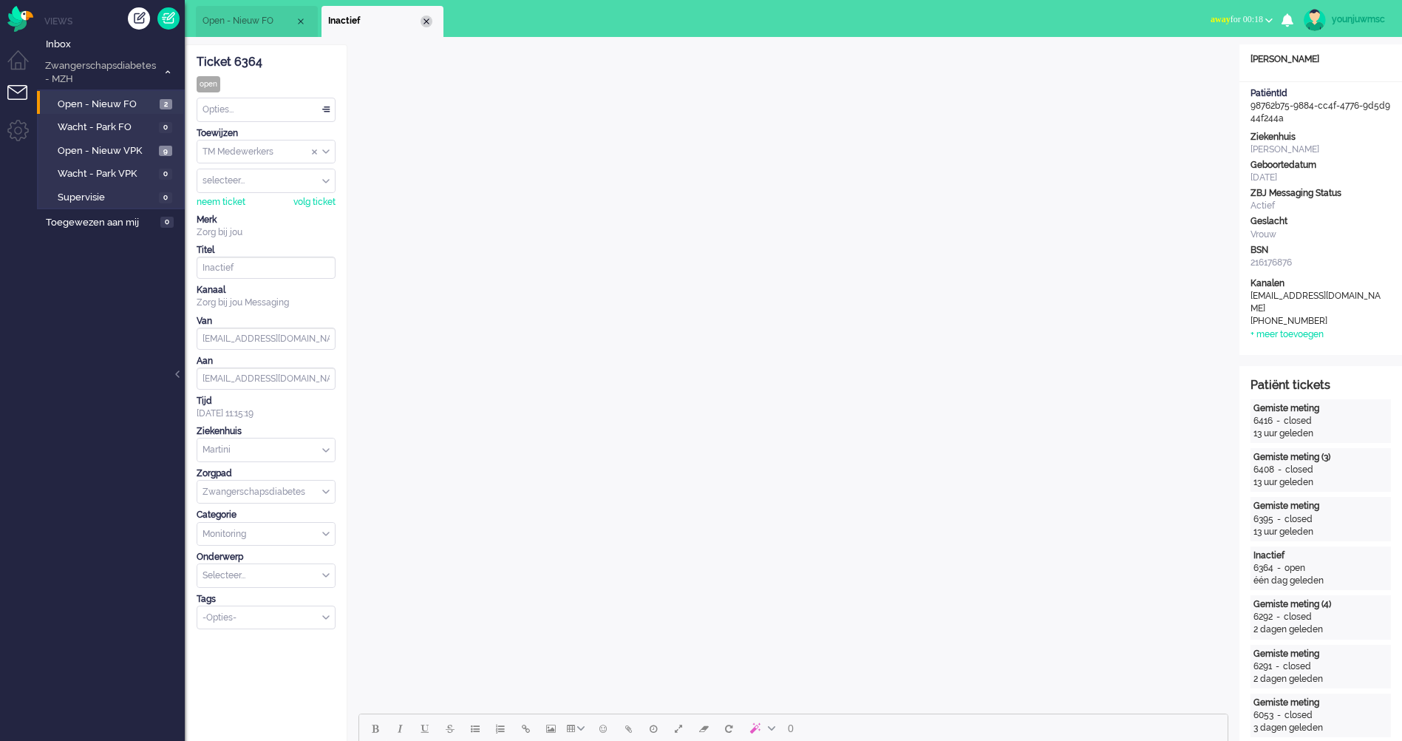
click at [426, 18] on div "Close tab" at bounding box center [427, 22] width 12 height 12
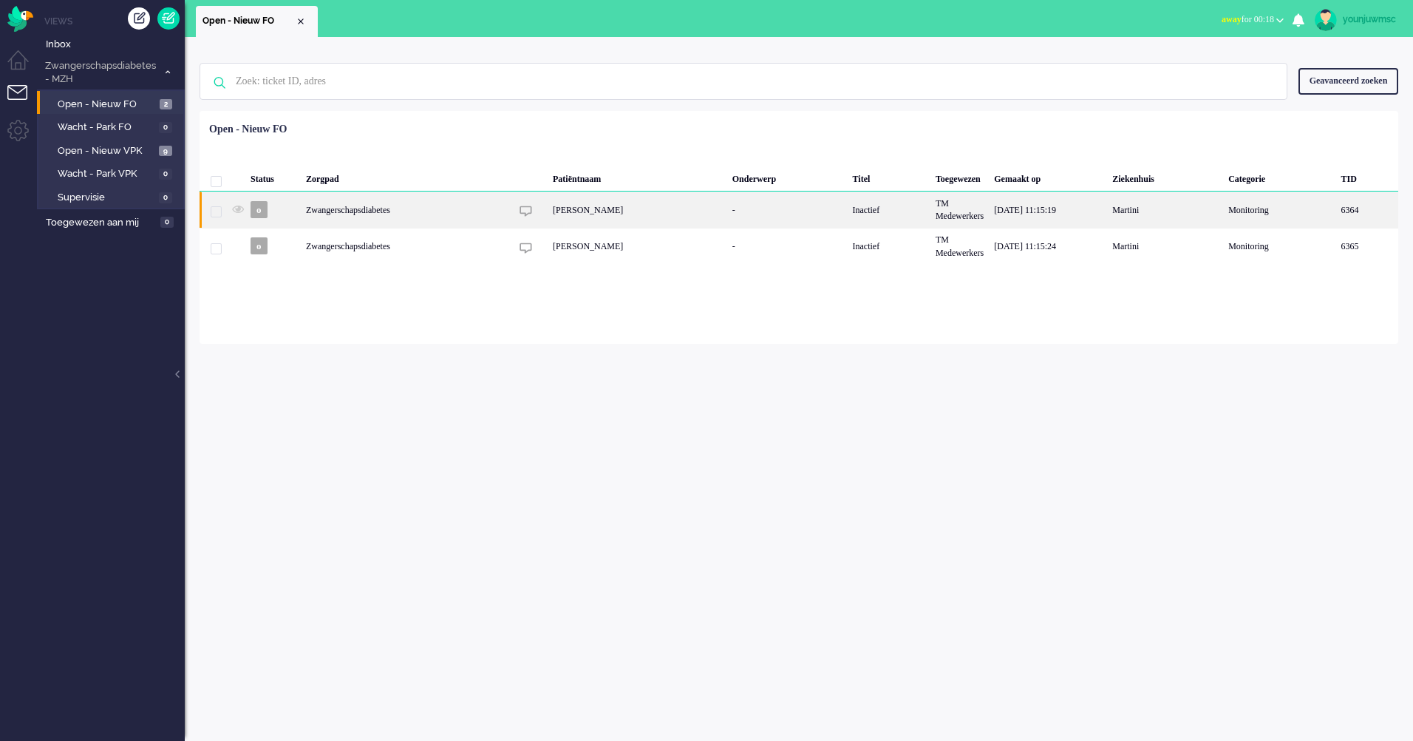
click at [611, 211] on div "[PERSON_NAME]" at bounding box center [638, 209] width 180 height 36
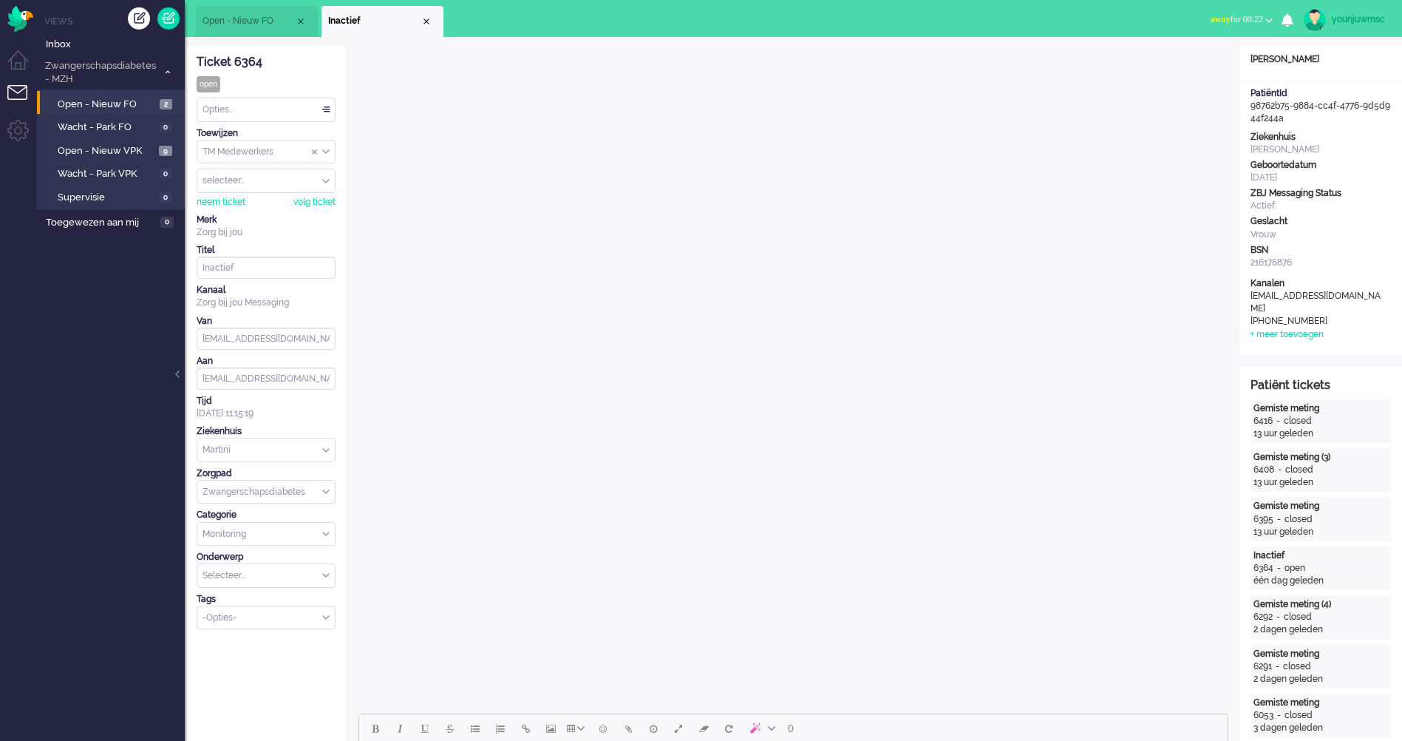
click at [251, 117] on div "Opties..." at bounding box center [265, 109] width 137 height 23
click at [220, 212] on span "Opgelost" at bounding box center [222, 214] width 37 height 13
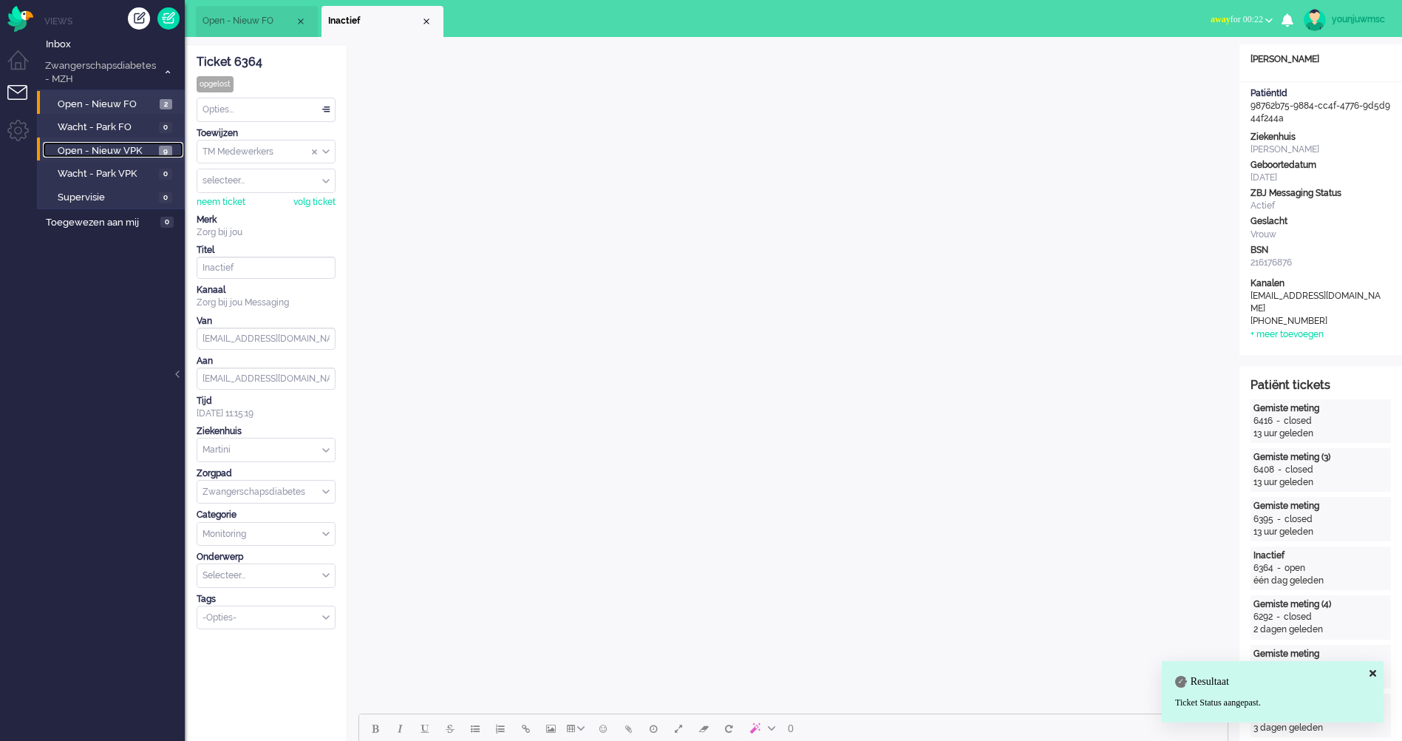
click at [117, 149] on span "Open - Nieuw VPK" at bounding box center [107, 151] width 98 height 14
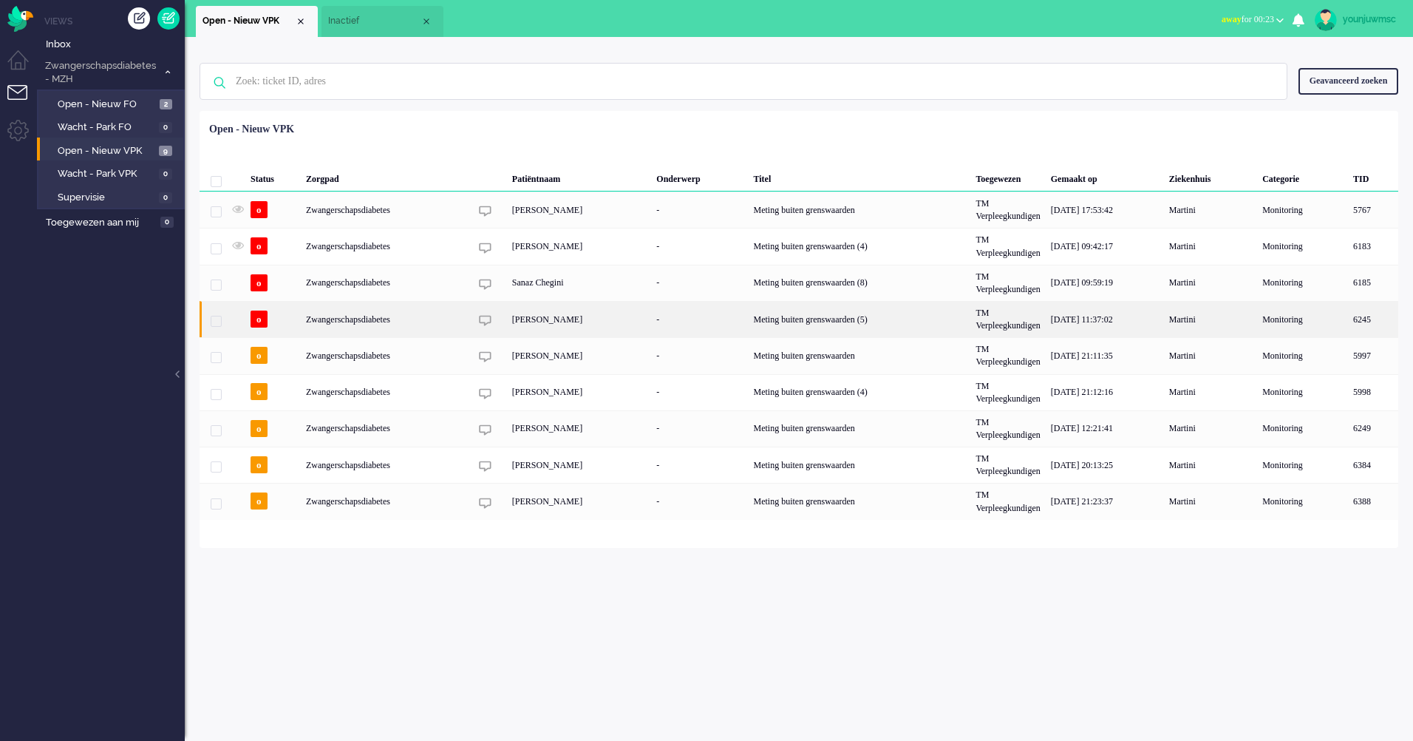
click at [549, 329] on div "Annemiek Mareille Toorman" at bounding box center [579, 319] width 145 height 36
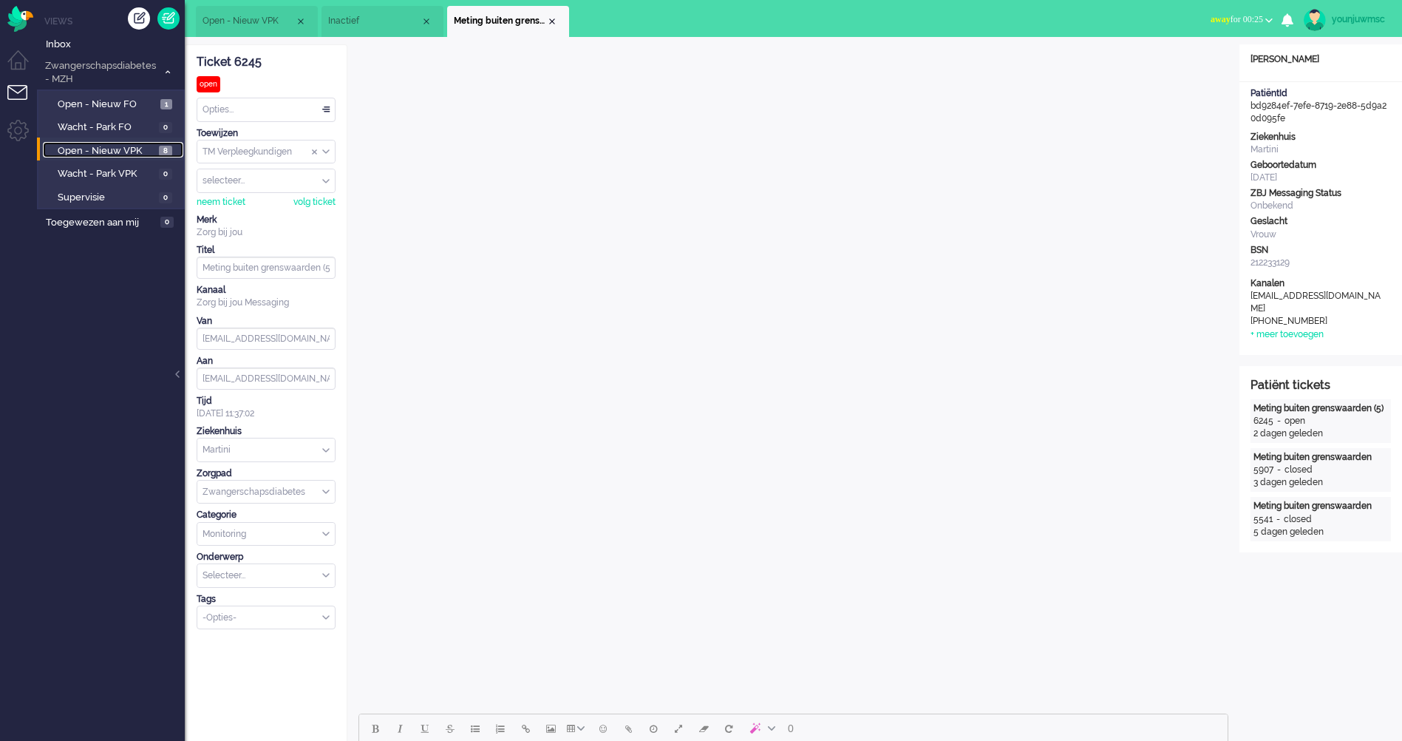
click at [124, 149] on span "Open - Nieuw VPK" at bounding box center [107, 151] width 98 height 14
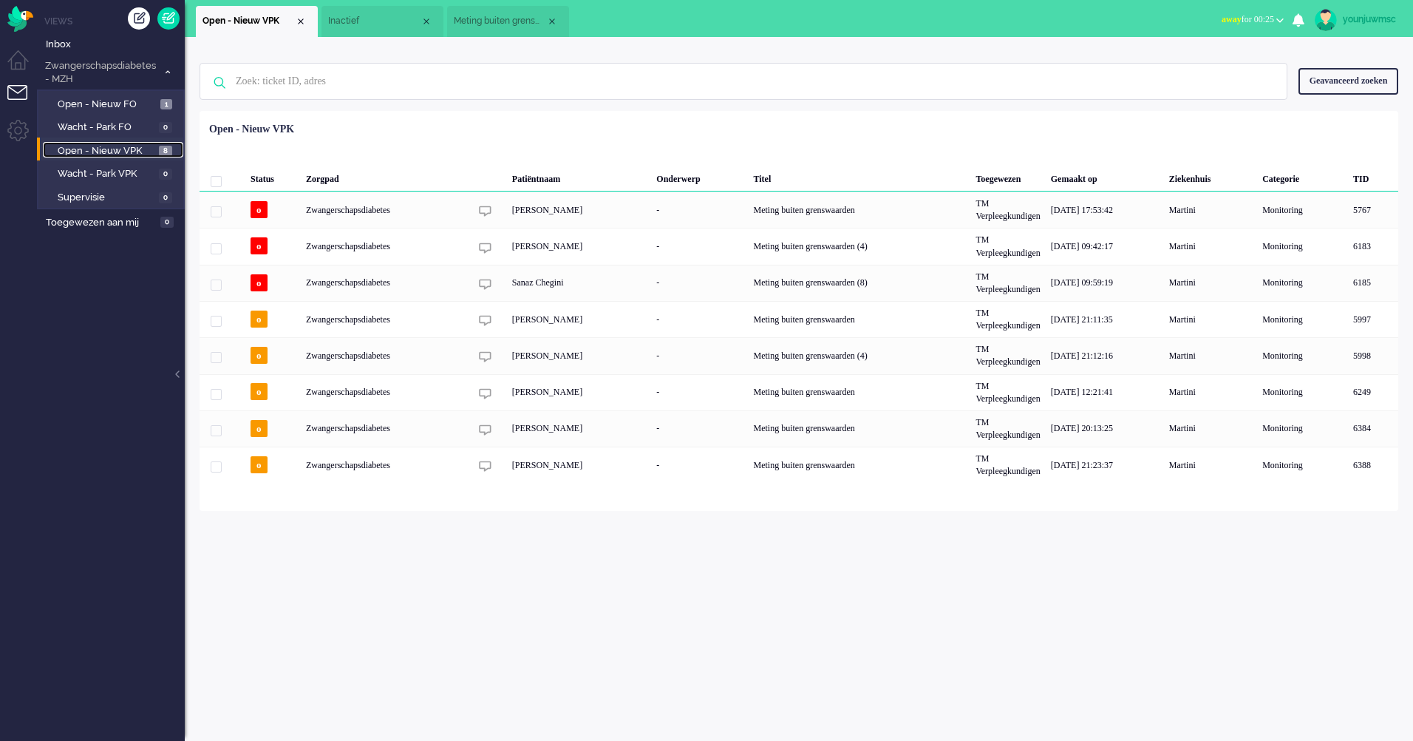
click at [508, 24] on span "Meting buiten grenswaarden (5)" at bounding box center [500, 21] width 92 height 13
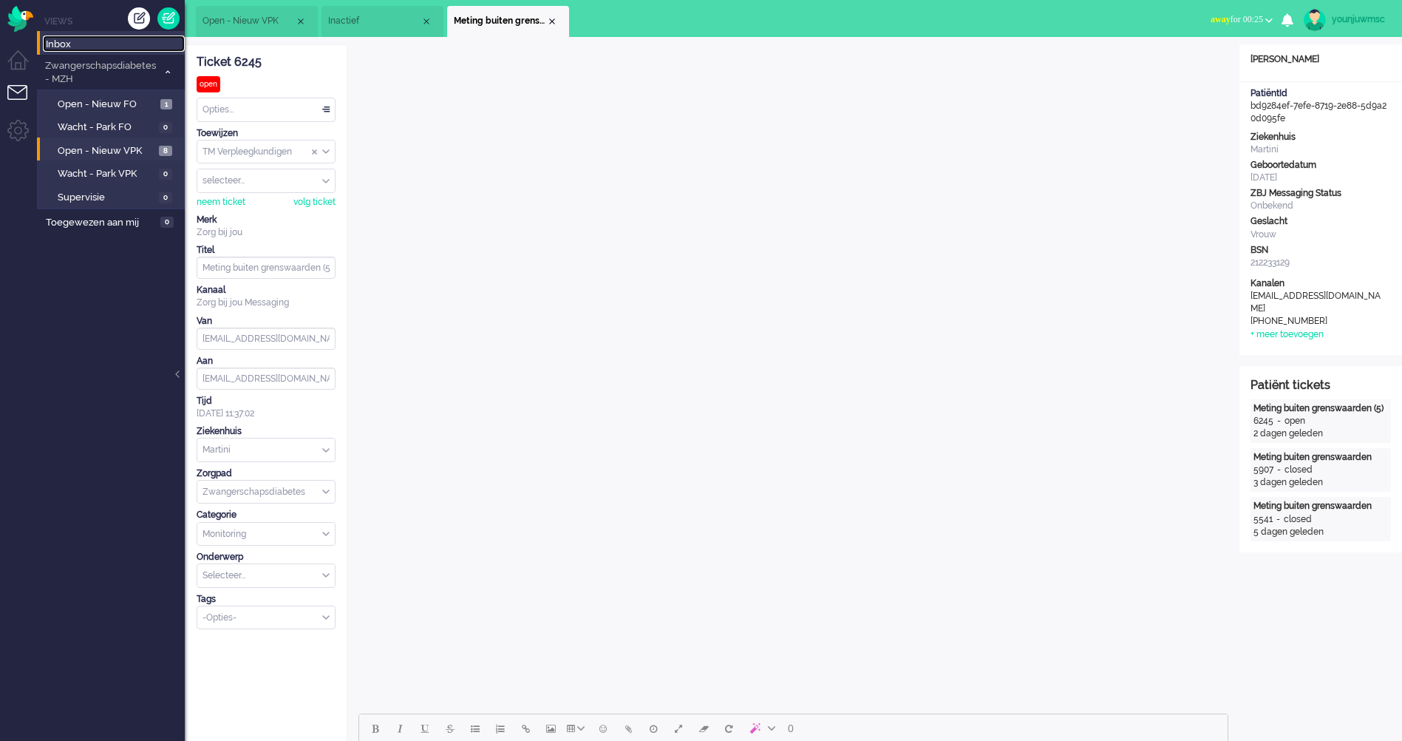
click at [47, 38] on span "Inbox" at bounding box center [115, 45] width 139 height 14
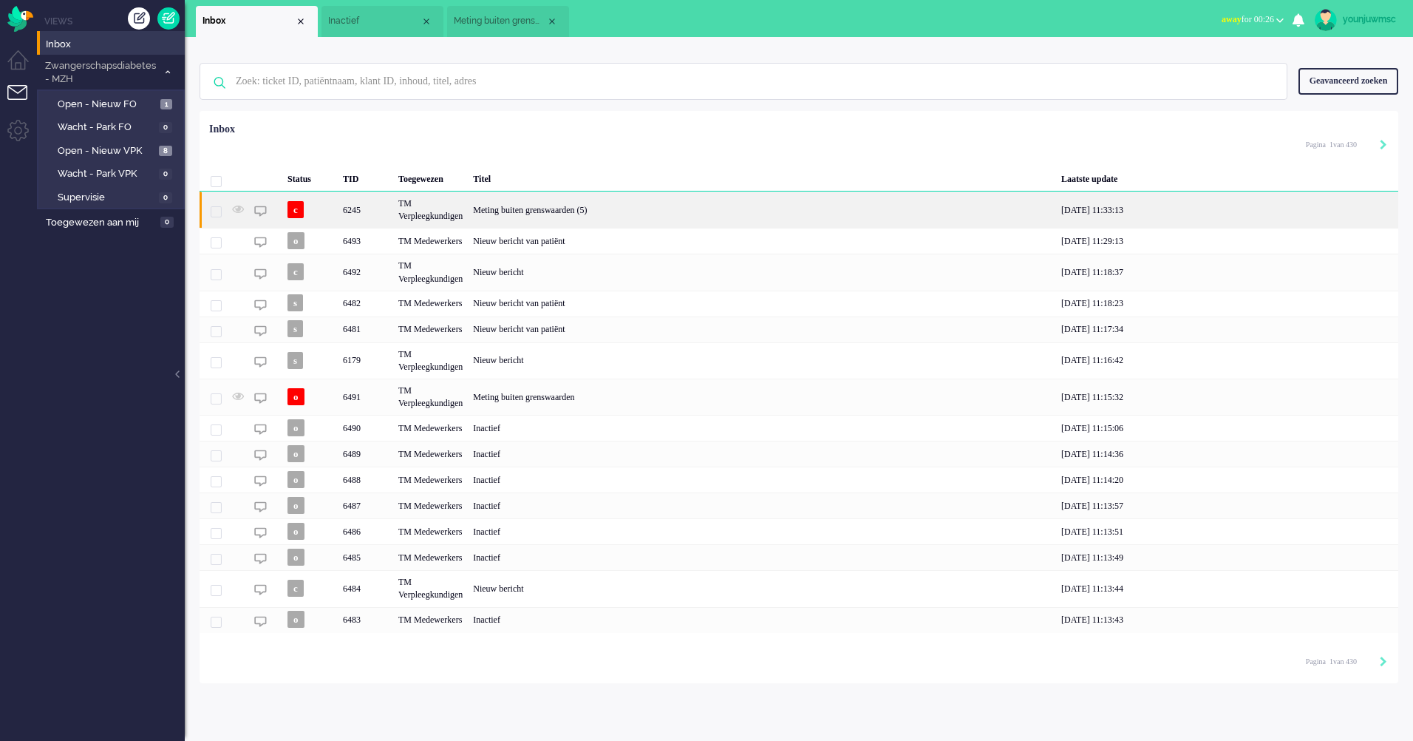
click at [642, 220] on div "Meting buiten grenswaarden (5)" at bounding box center [762, 209] width 588 height 36
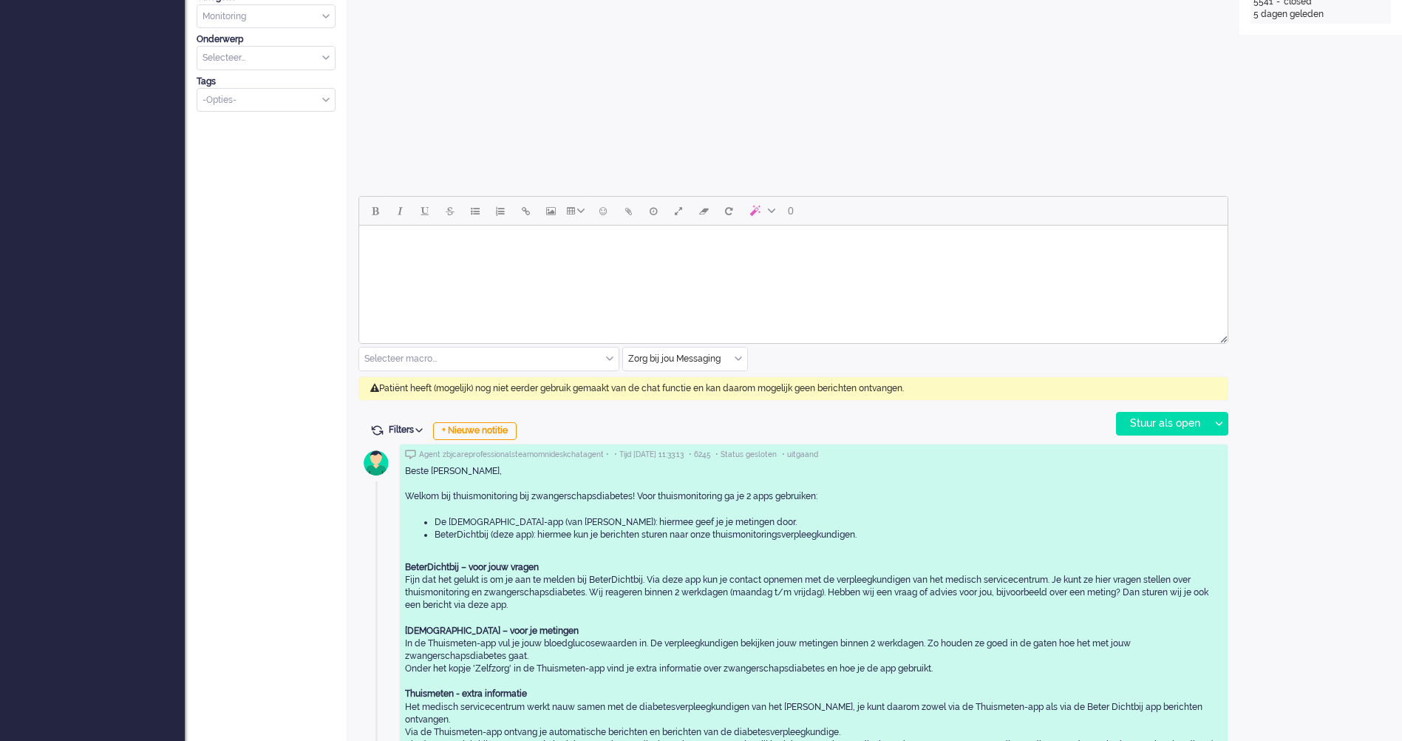
scroll to position [591, 0]
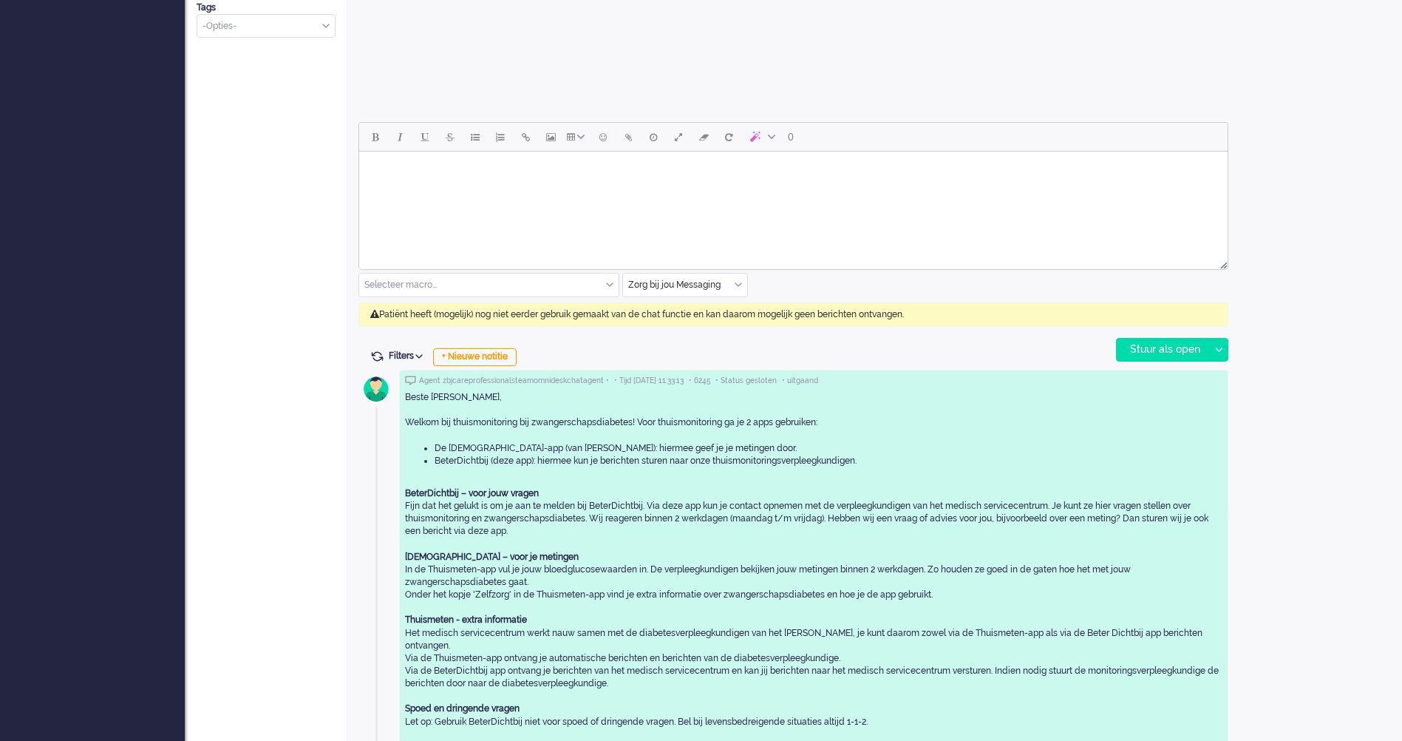
click at [413, 356] on span "Filters" at bounding box center [408, 355] width 39 height 10
click at [596, 356] on div "Filters Events tonen Alleen huidig ticket tonen Verberg inactieve tickets Filte…" at bounding box center [793, 357] width 870 height 15
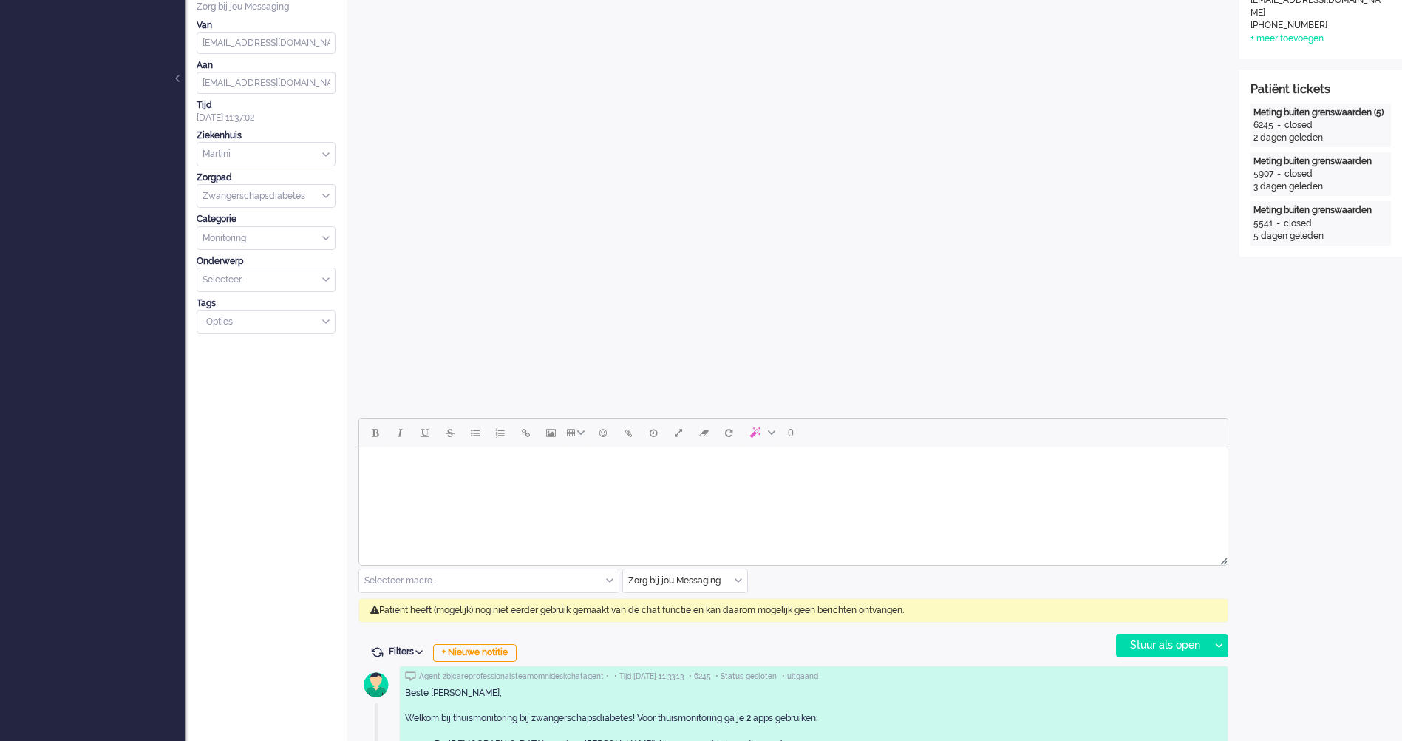
scroll to position [0, 0]
